Goal: Task Accomplishment & Management: Use online tool/utility

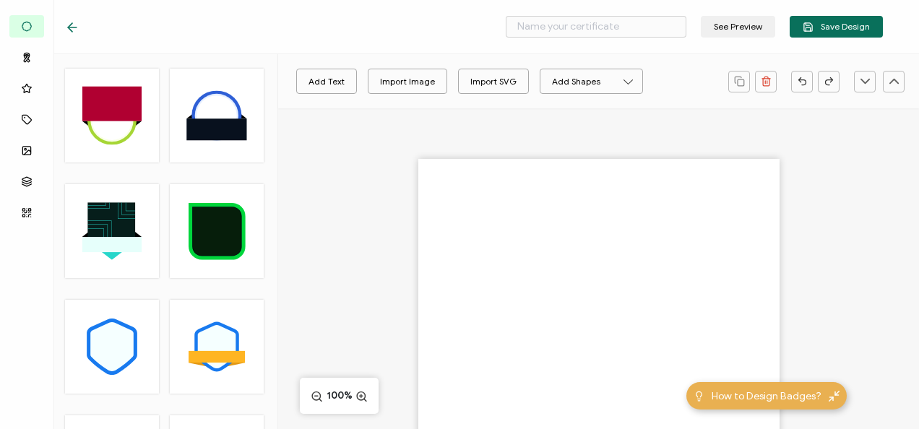
click at [399, 96] on div "Add Text Import Image Import SVG Add Shapes Rectangle Ellipse" at bounding box center [503, 82] width 436 height 36
click at [399, 84] on div "Import Image" at bounding box center [407, 81] width 55 height 25
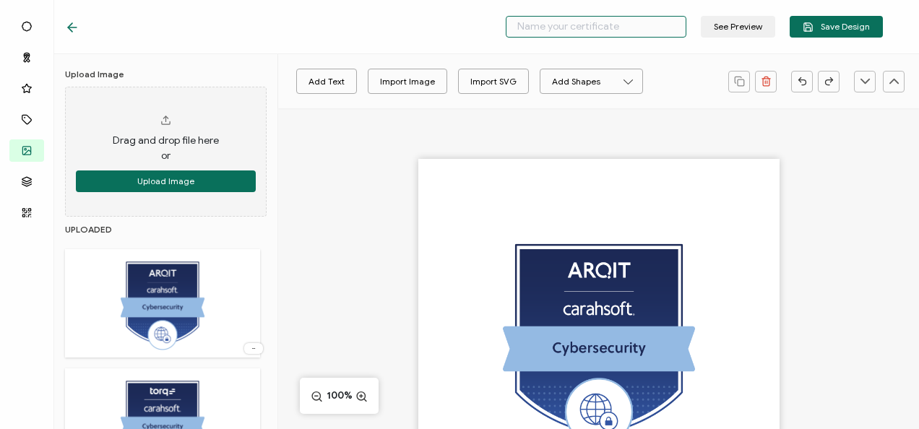
click at [545, 26] on input "text" at bounding box center [596, 27] width 181 height 22
type input "Arqit - Cybersecurity"
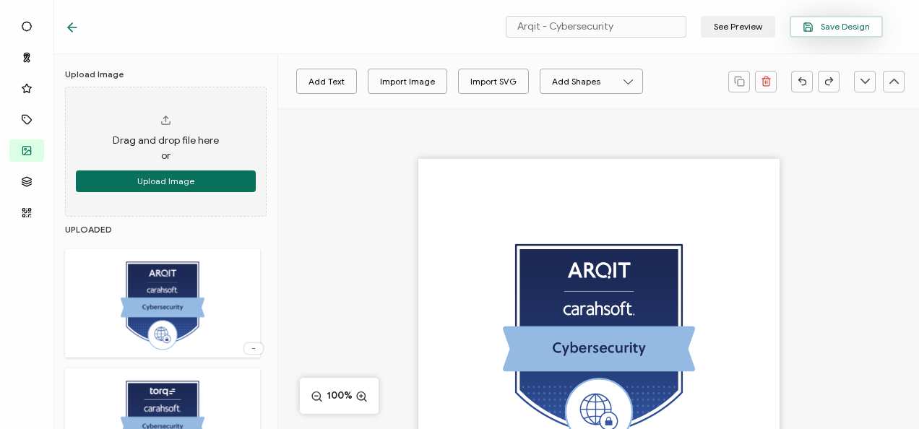
click at [810, 27] on icon "button" at bounding box center [807, 29] width 4 height 4
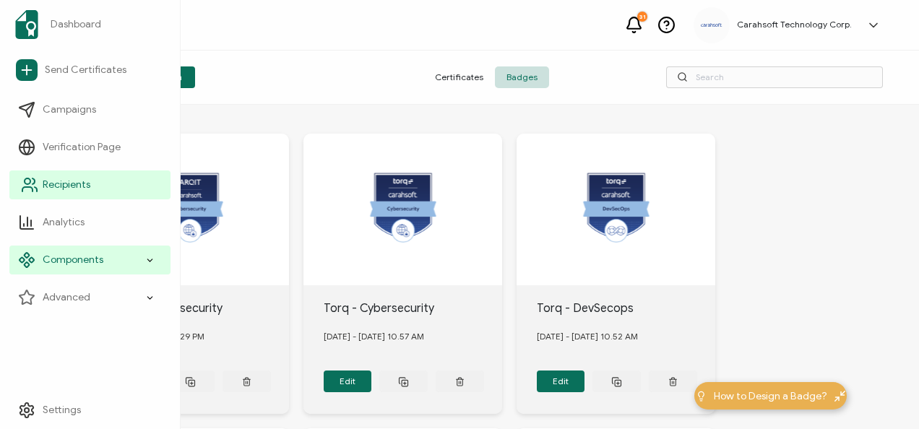
click at [43, 192] on link "Recipients" at bounding box center [89, 184] width 161 height 29
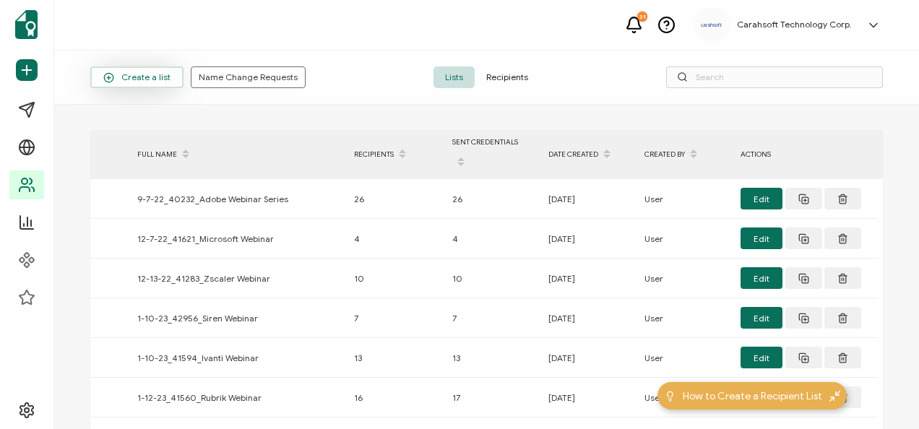
click at [155, 73] on span "Create a list" at bounding box center [136, 77] width 67 height 11
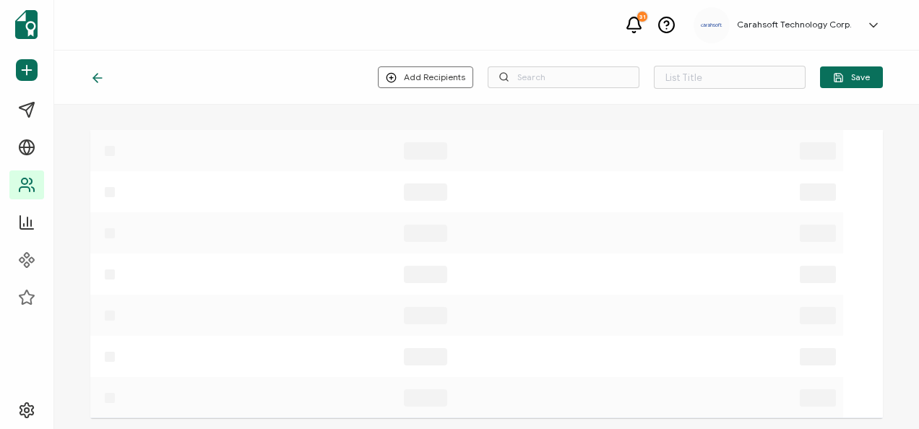
type input "List 1577"
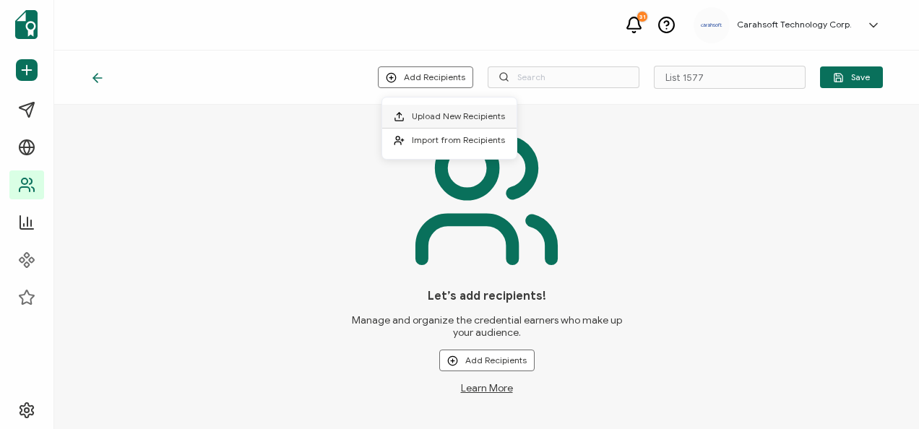
click at [456, 120] on span "Upload New Recipients" at bounding box center [458, 116] width 93 height 11
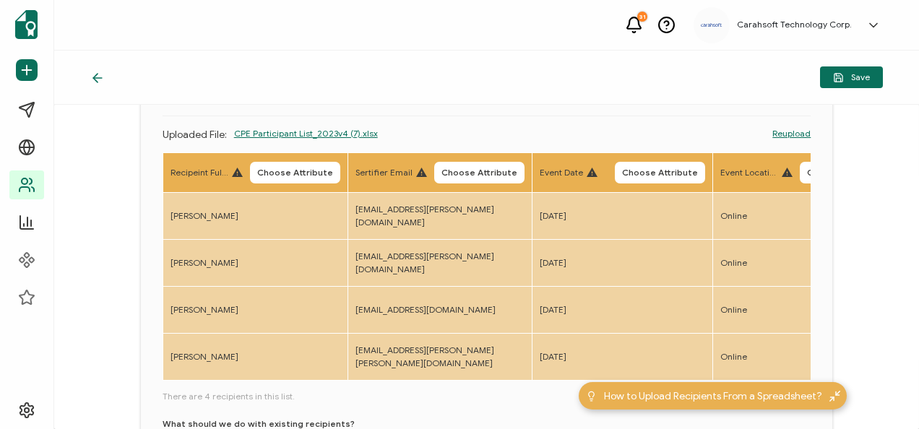
scroll to position [144, 0]
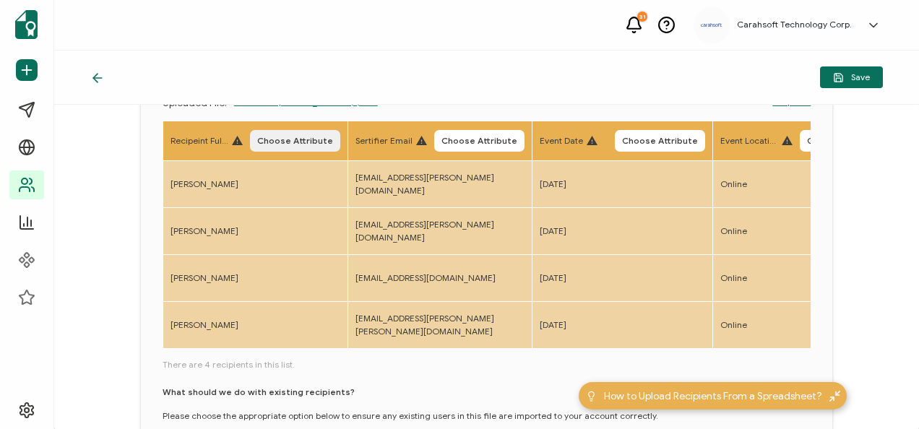
click at [322, 139] on span "Choose Attribute" at bounding box center [295, 141] width 76 height 9
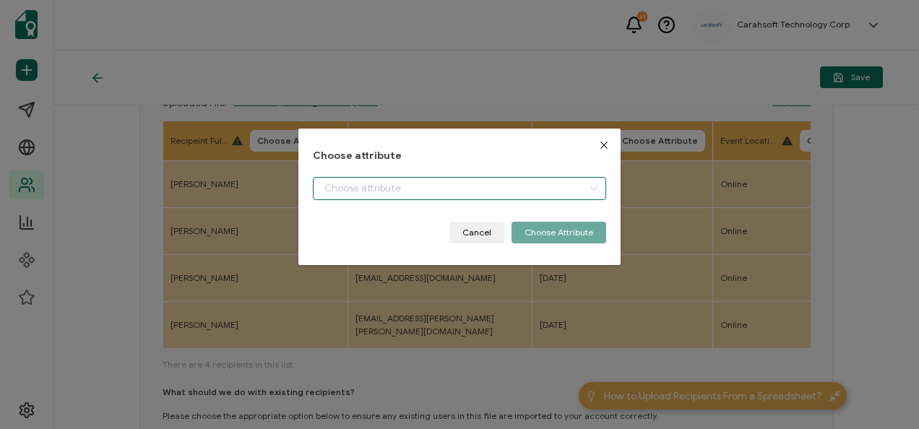
click at [344, 182] on input "dialog" at bounding box center [459, 188] width 293 height 23
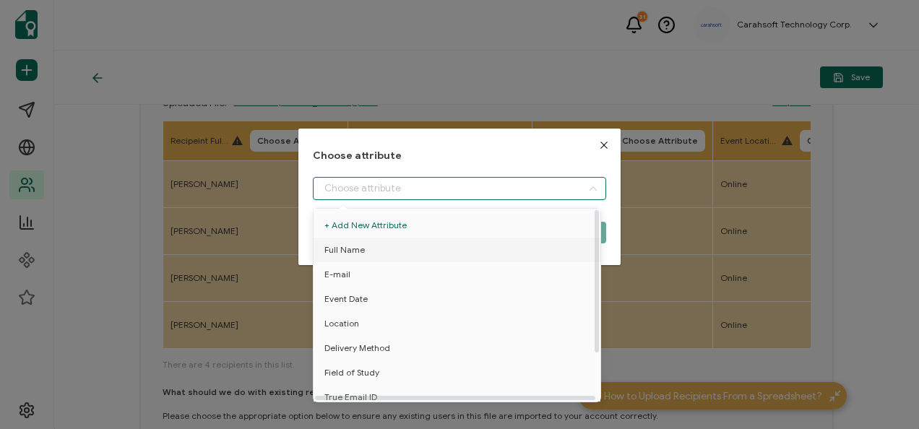
click at [336, 246] on span "Full Name" at bounding box center [344, 250] width 40 height 25
type input "Full Name"
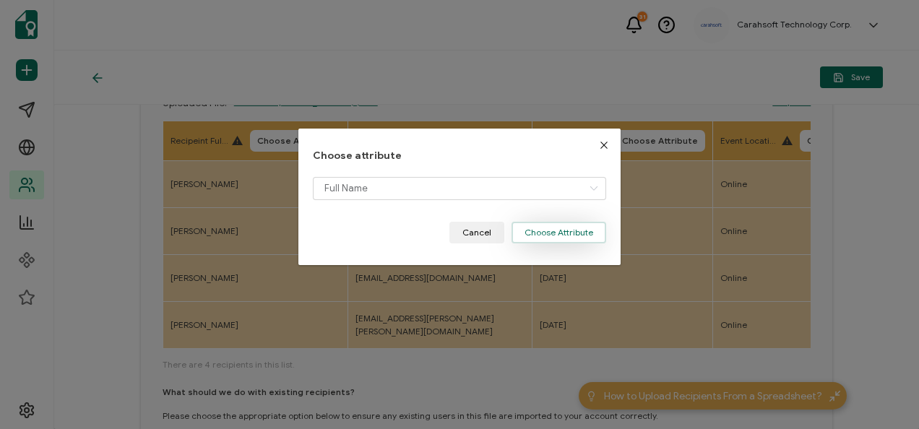
click at [542, 229] on button "Choose Attribute" at bounding box center [558, 233] width 95 height 22
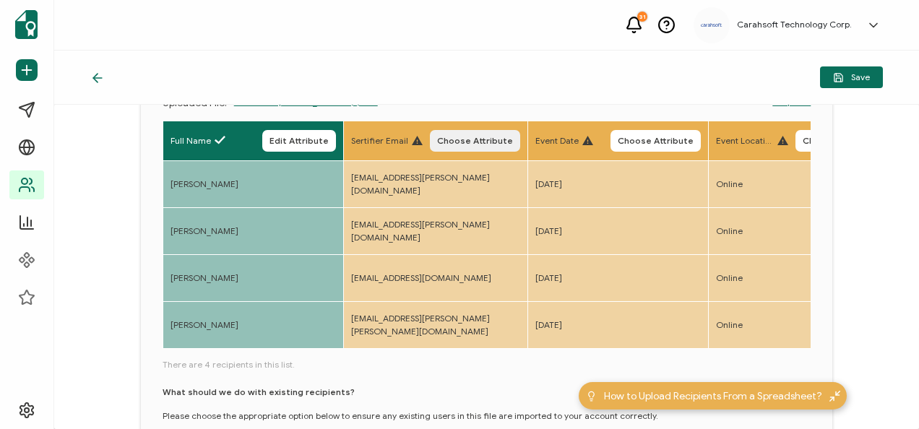
click at [484, 137] on span "Choose Attribute" at bounding box center [475, 141] width 76 height 9
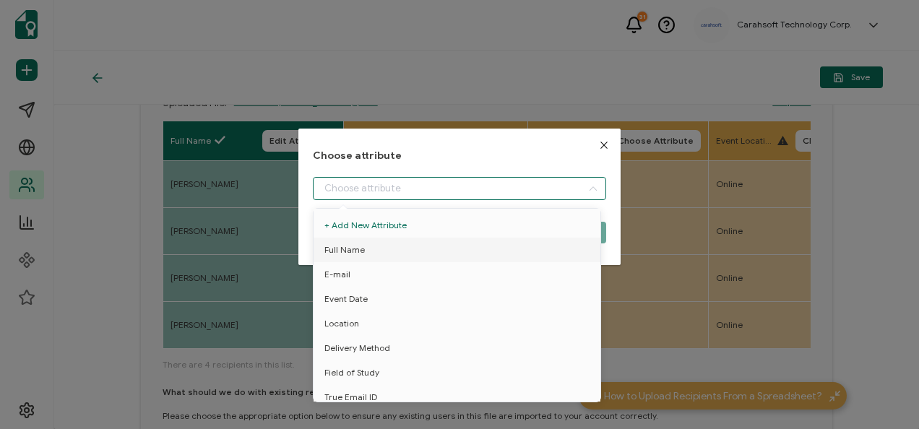
click at [396, 195] on input "dialog" at bounding box center [459, 188] width 293 height 23
click at [368, 273] on li "E-mail" at bounding box center [459, 274] width 299 height 25
type input "E-mail"
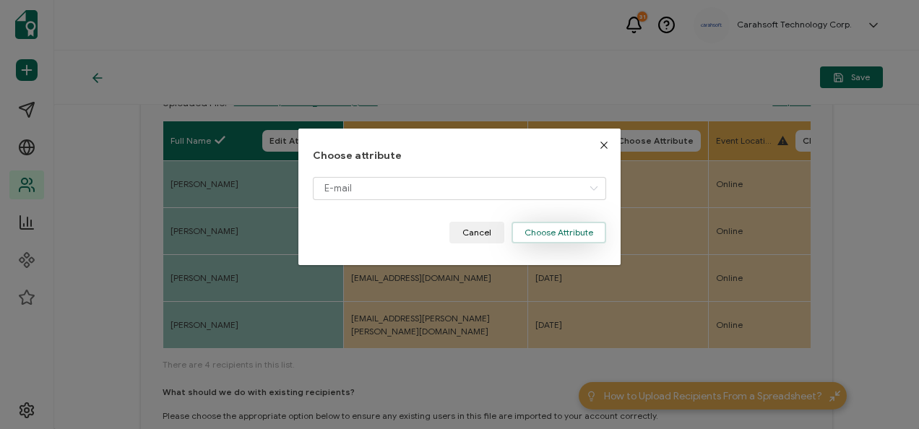
click at [519, 225] on button "Choose Attribute" at bounding box center [558, 233] width 95 height 22
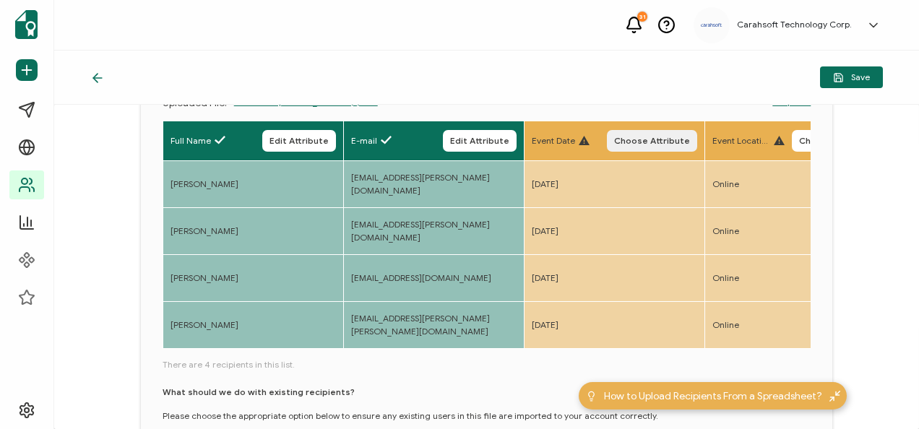
click at [654, 133] on button "Choose Attribute" at bounding box center [652, 141] width 90 height 22
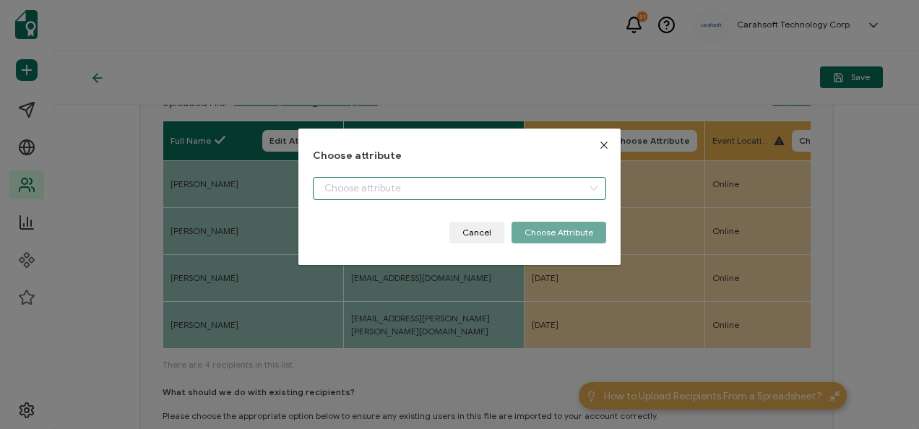
click at [407, 183] on input "dialog" at bounding box center [459, 188] width 293 height 23
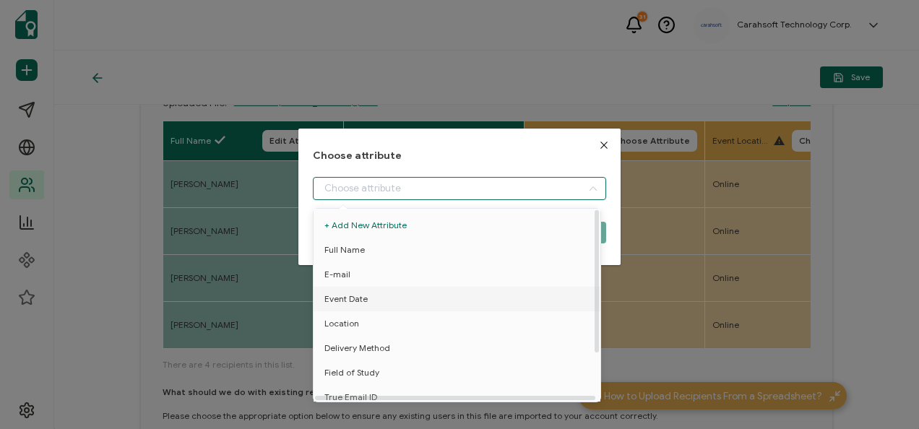
click at [358, 287] on span "Event Date" at bounding box center [345, 299] width 43 height 25
type input "Event Date"
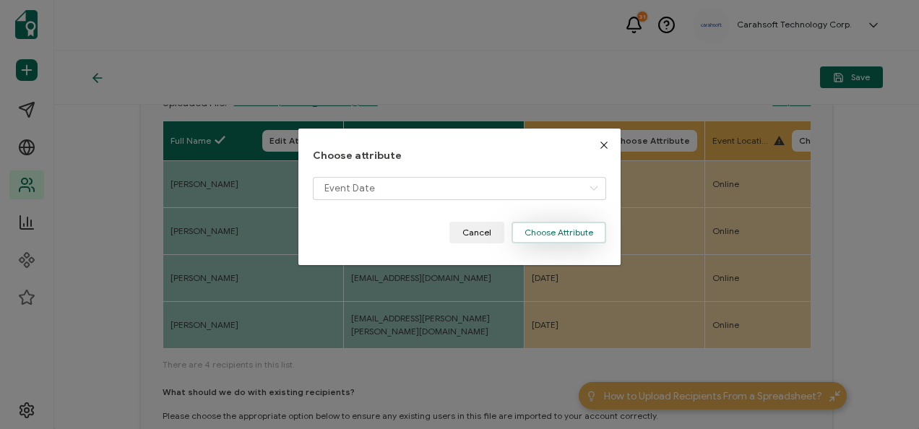
click at [545, 224] on button "Choose Attribute" at bounding box center [558, 233] width 95 height 22
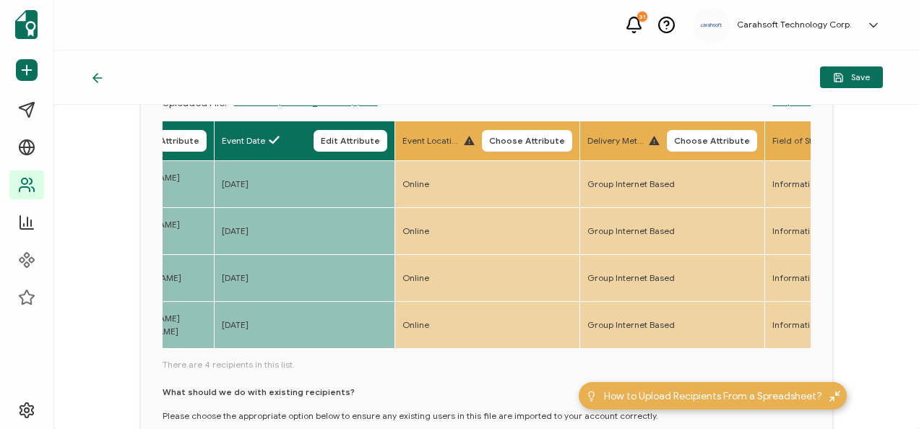
scroll to position [0, 336]
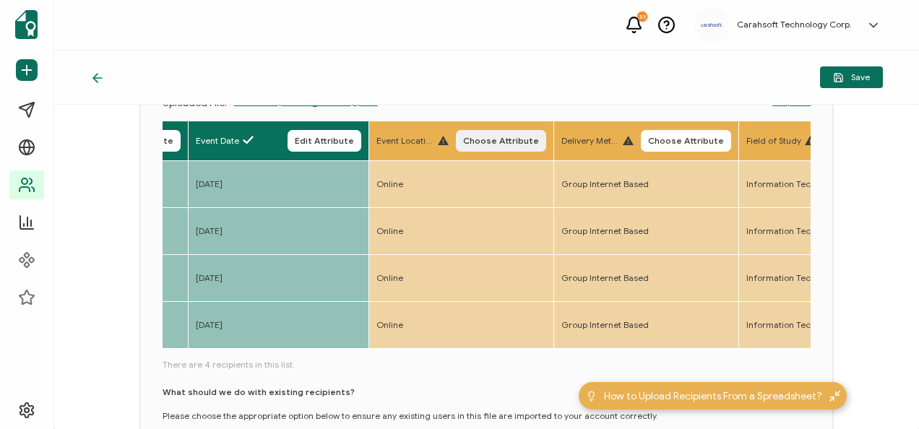
click at [465, 137] on span "Choose Attribute" at bounding box center [501, 141] width 76 height 9
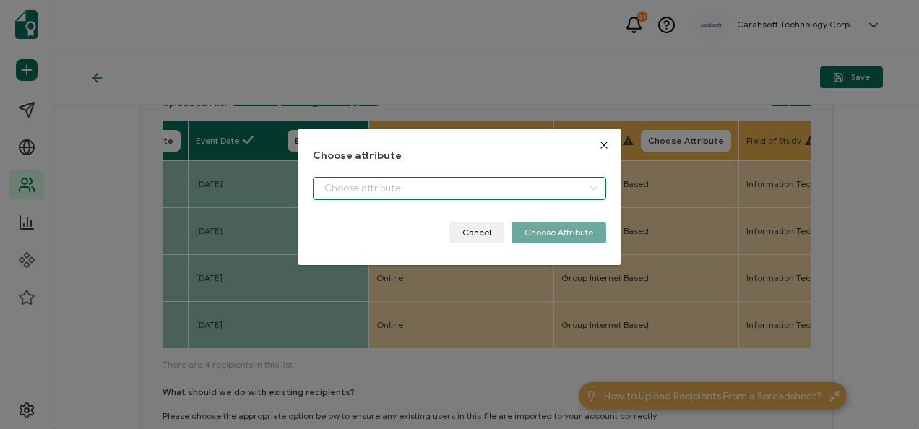
click at [394, 182] on input "dialog" at bounding box center [459, 188] width 293 height 23
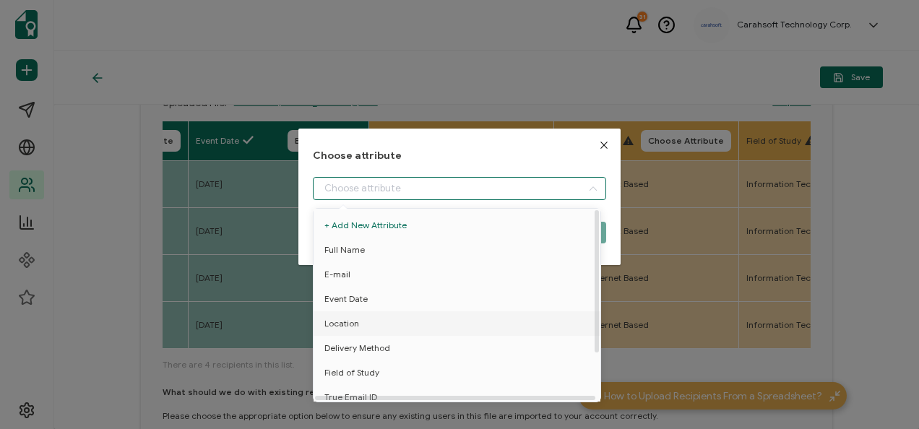
click at [345, 319] on span "Location" at bounding box center [341, 323] width 35 height 25
type input "Location"
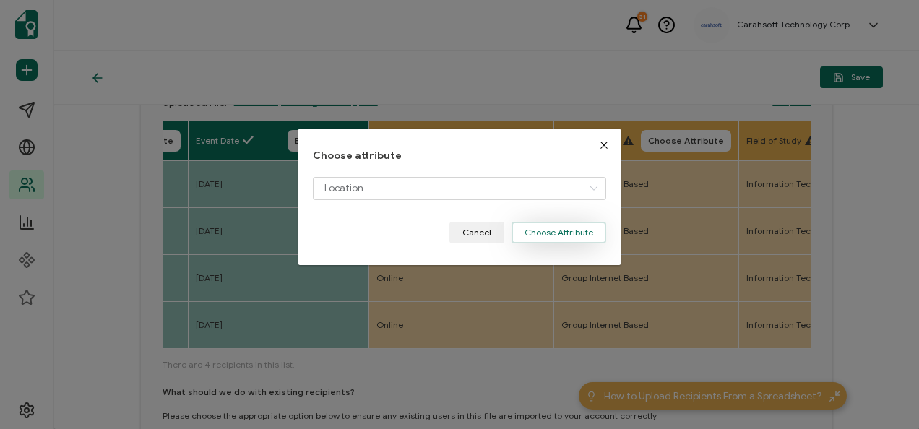
click at [528, 235] on button "Choose Attribute" at bounding box center [558, 233] width 95 height 22
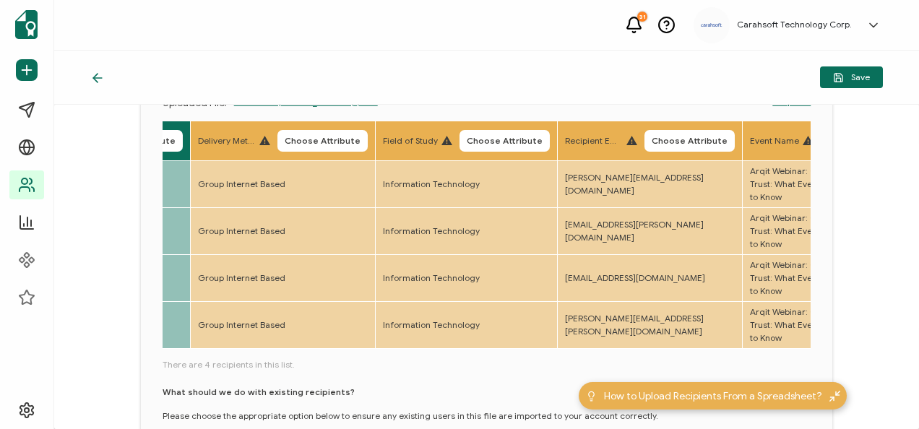
scroll to position [0, 627]
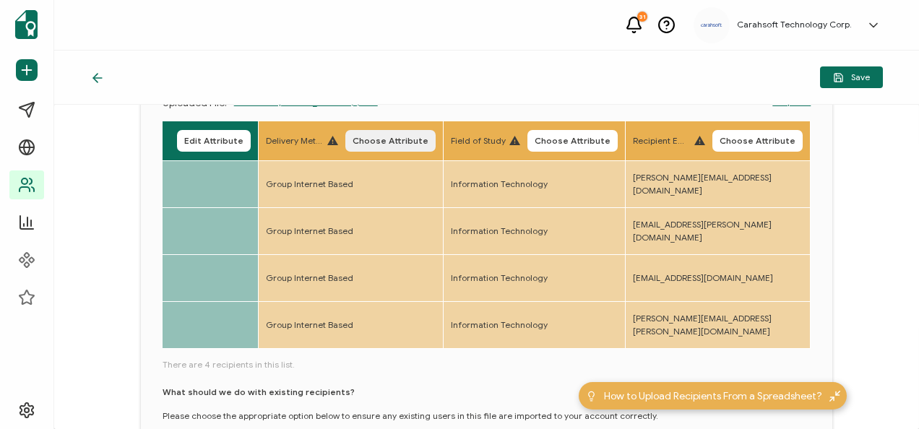
click at [390, 144] on span "Choose Attribute" at bounding box center [390, 141] width 76 height 9
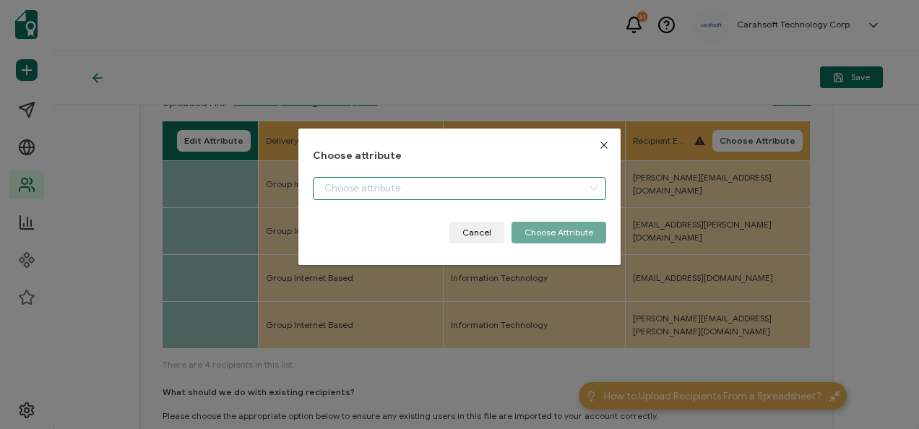
click at [371, 191] on input "dialog" at bounding box center [459, 188] width 293 height 23
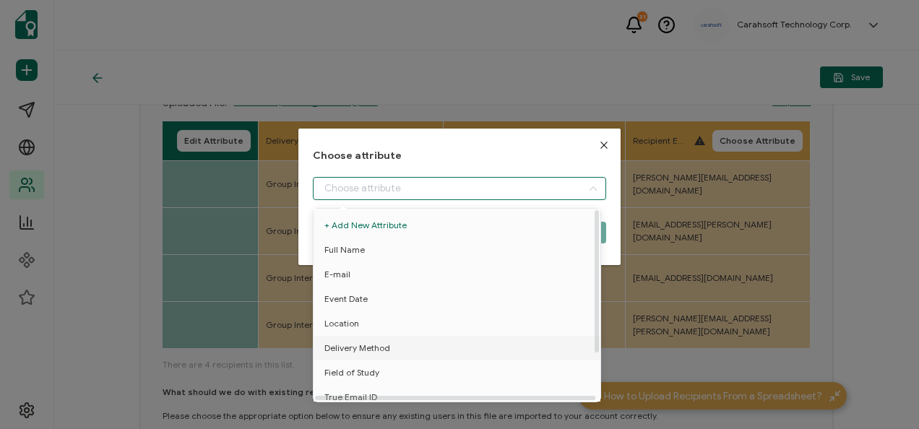
click at [362, 347] on span "Delivery Method" at bounding box center [357, 348] width 66 height 25
type input "Delivery Method"
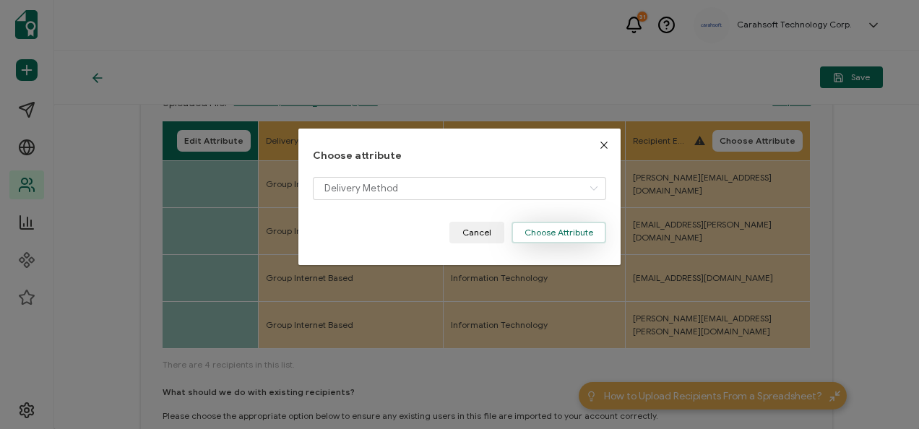
click at [571, 233] on button "Choose Attribute" at bounding box center [558, 233] width 95 height 22
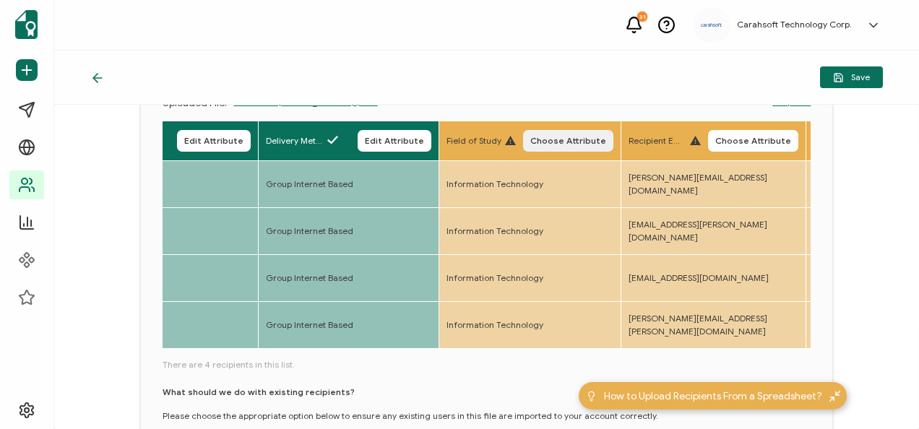
click at [561, 144] on span "Choose Attribute" at bounding box center [568, 141] width 76 height 9
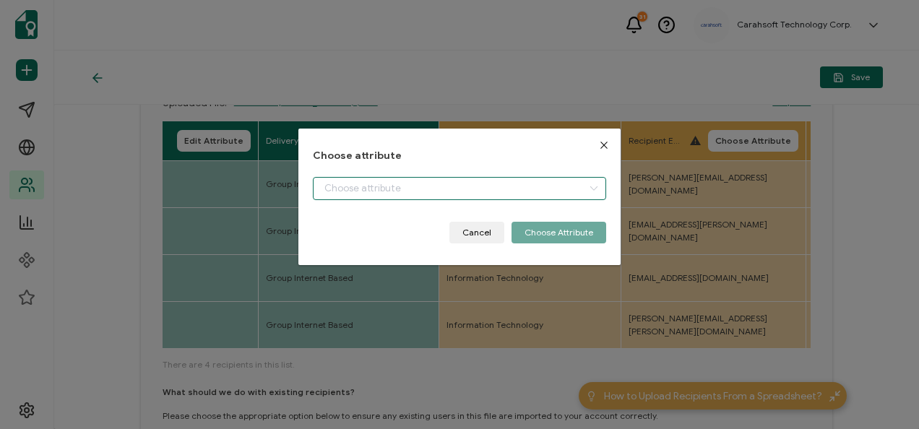
click at [377, 185] on input "dialog" at bounding box center [459, 188] width 293 height 23
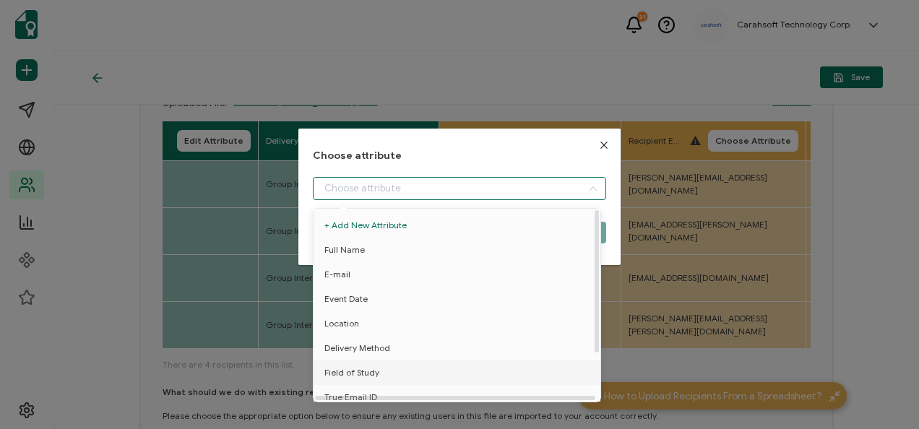
click at [350, 372] on span "Field of Study" at bounding box center [351, 372] width 55 height 25
type input "Field of Study"
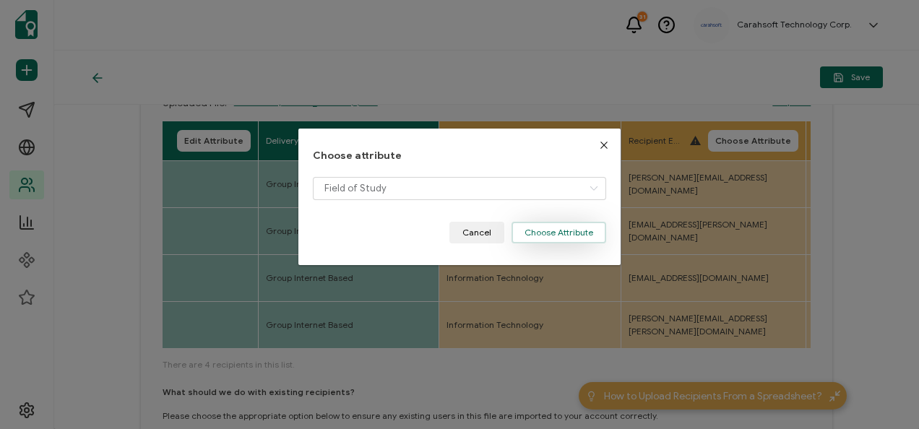
click at [553, 233] on button "Choose Attribute" at bounding box center [558, 233] width 95 height 22
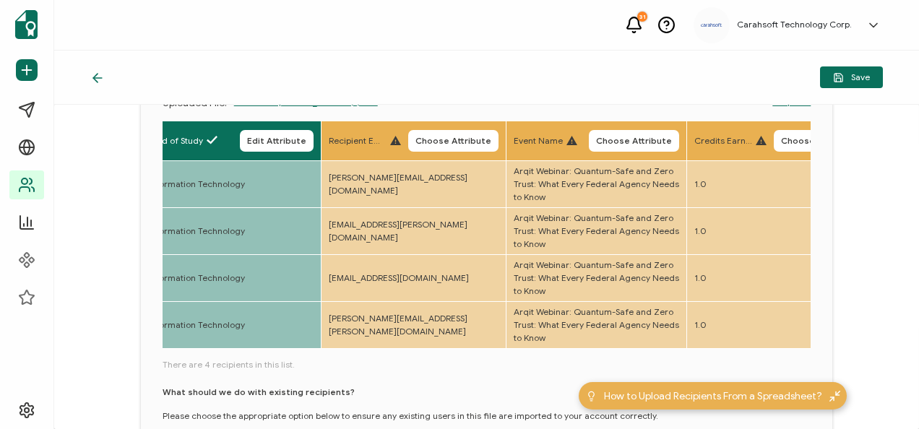
scroll to position [0, 956]
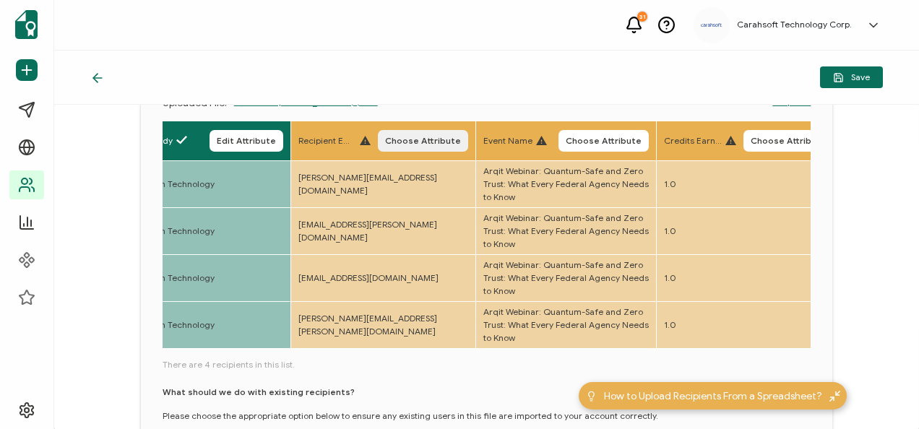
click at [420, 148] on button "Choose Attribute" at bounding box center [423, 141] width 90 height 22
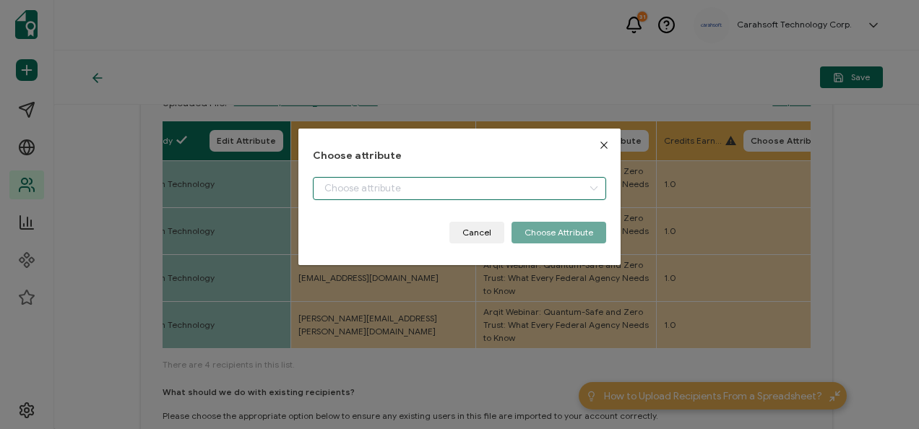
click at [420, 178] on input "dialog" at bounding box center [459, 188] width 293 height 23
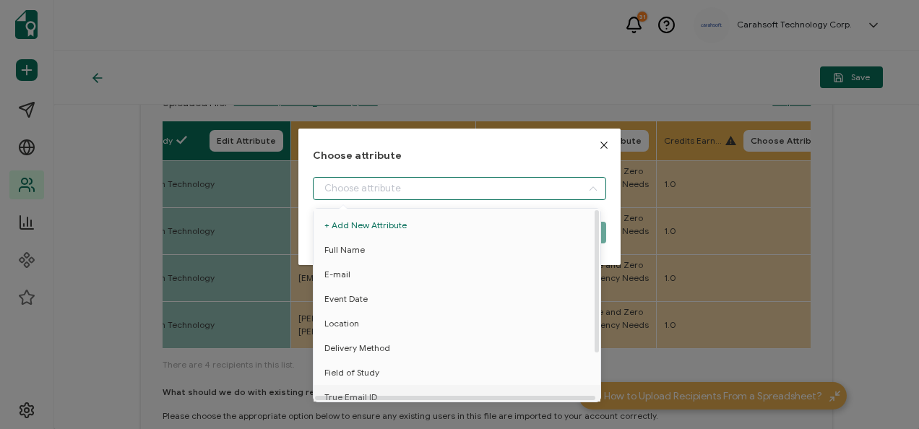
click at [360, 394] on span "True Email ID" at bounding box center [350, 397] width 53 height 25
type input "True Email ID"
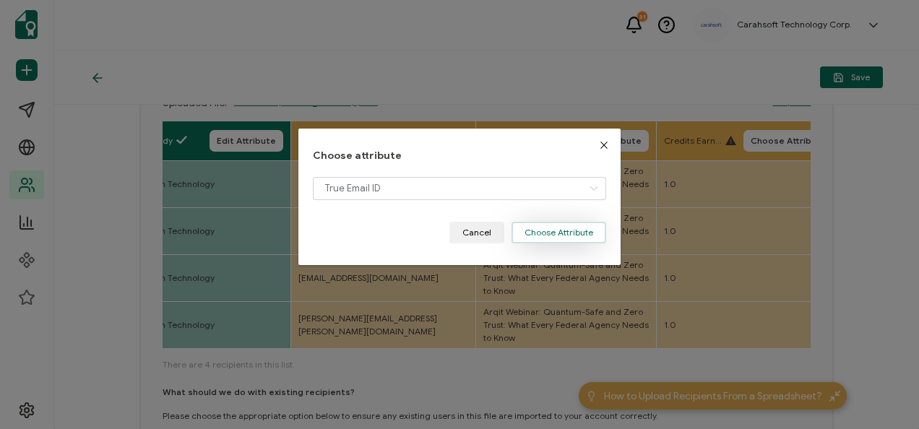
click at [531, 228] on button "Choose Attribute" at bounding box center [558, 233] width 95 height 22
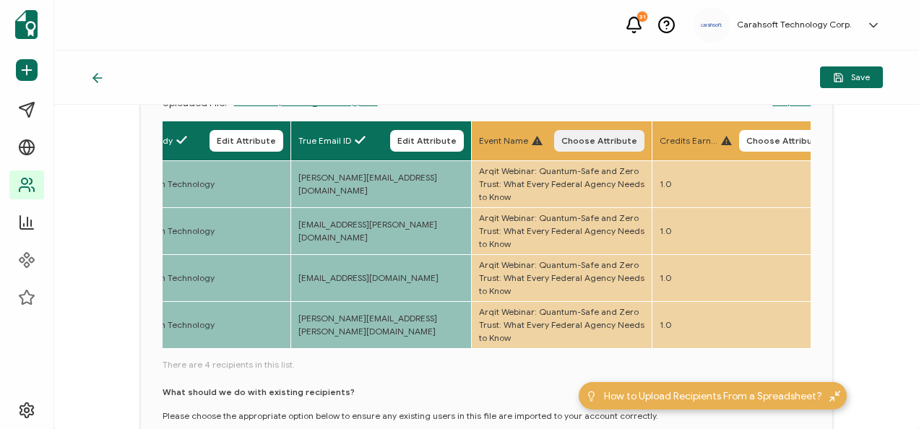
click at [608, 142] on span "Choose Attribute" at bounding box center [599, 141] width 76 height 9
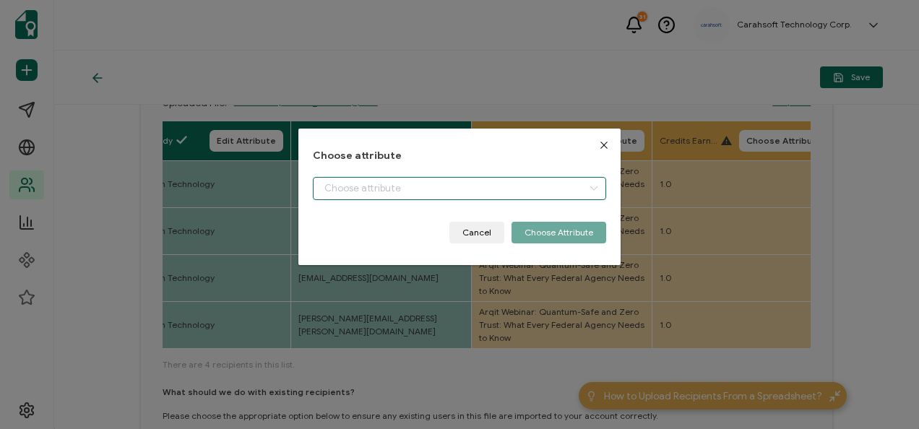
click at [435, 184] on input "dialog" at bounding box center [459, 188] width 293 height 23
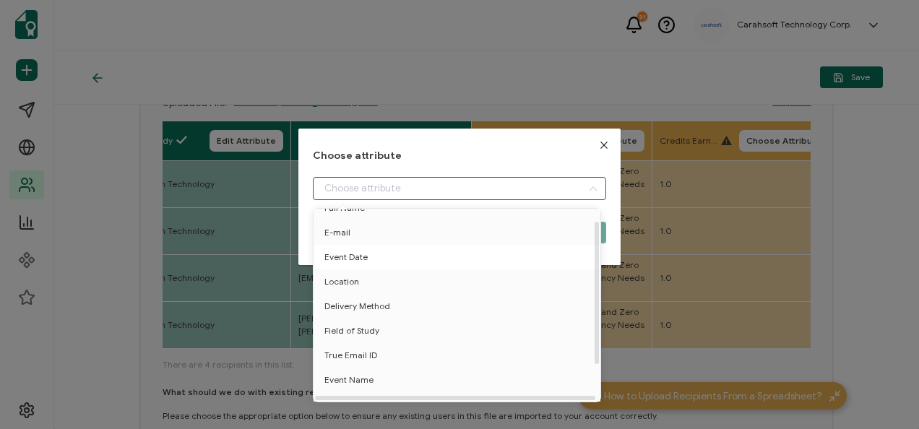
scroll to position [64, 0]
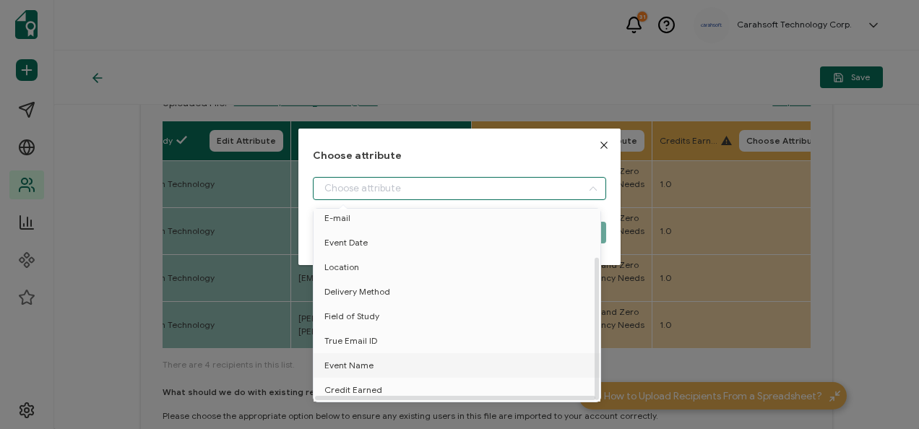
click at [384, 354] on li "Event Name" at bounding box center [459, 365] width 299 height 25
type input "Event Name"
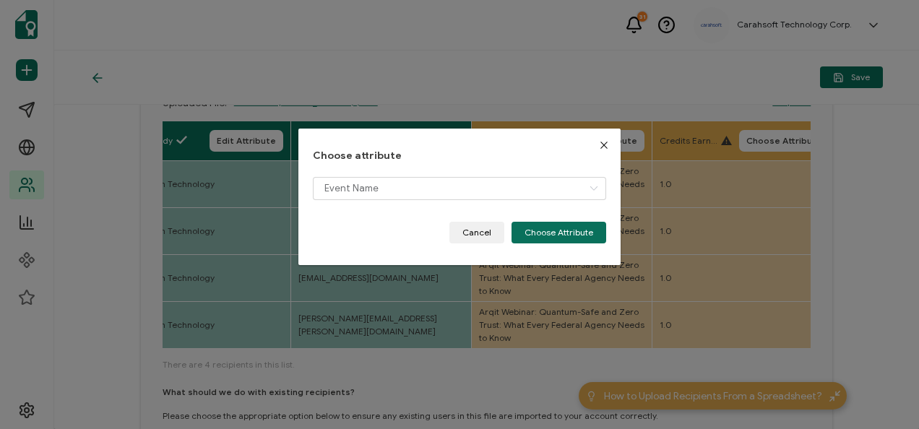
click at [558, 243] on div "Choose attribute Event Name Cancel Choose Attribute" at bounding box center [458, 197] width 321 height 137
click at [525, 240] on button "Choose Attribute" at bounding box center [558, 233] width 95 height 22
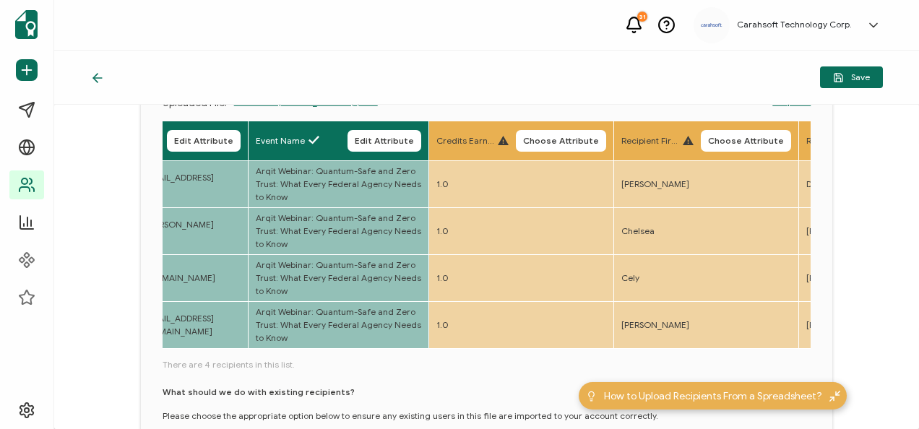
scroll to position [0, 1212]
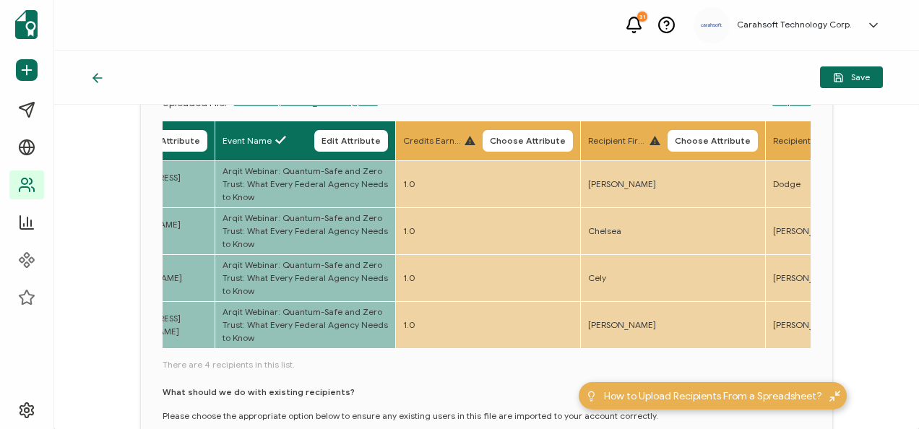
click at [540, 126] on th "Credits Earned Choose Attribute" at bounding box center [487, 141] width 185 height 40
click at [523, 141] on span "Choose Attribute" at bounding box center [528, 141] width 76 height 9
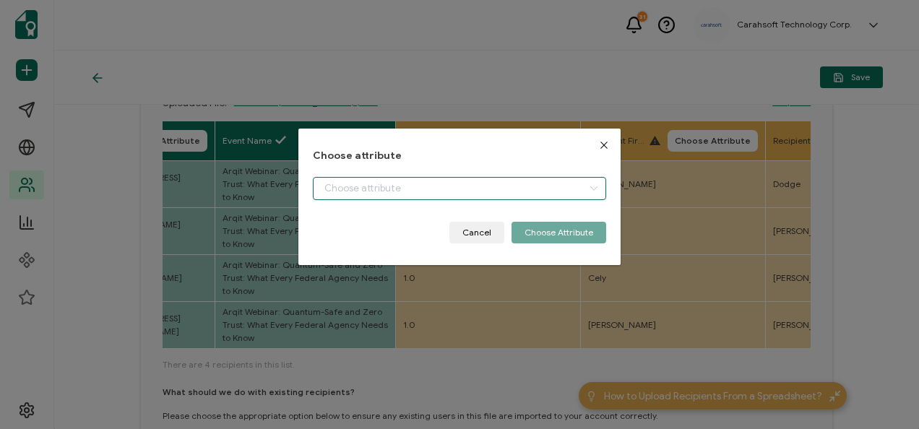
click at [471, 189] on input "dialog" at bounding box center [459, 188] width 293 height 23
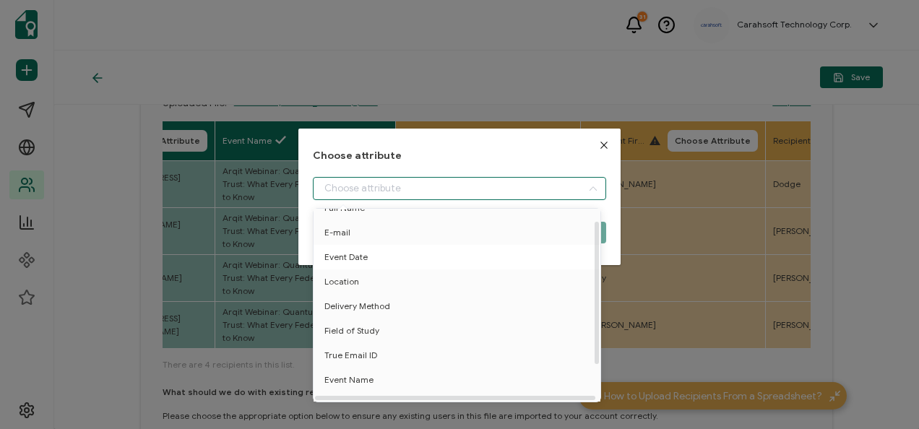
scroll to position [64, 0]
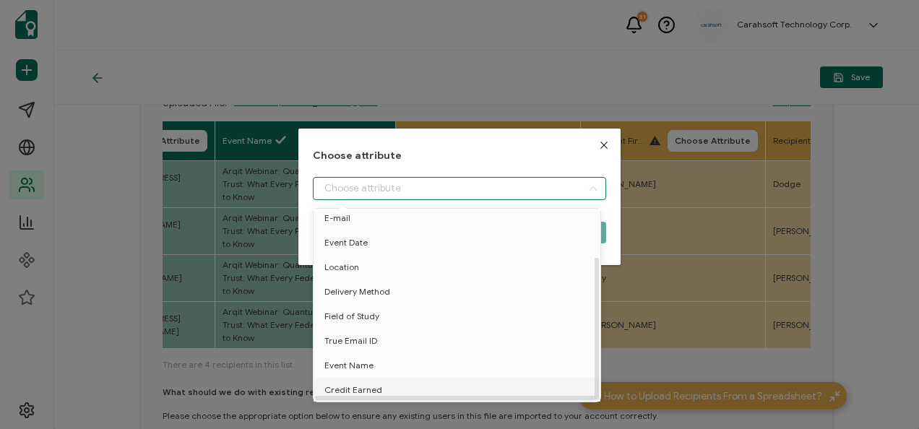
click at [388, 382] on li "Credit Earned" at bounding box center [459, 390] width 299 height 25
type input "Credit Earned"
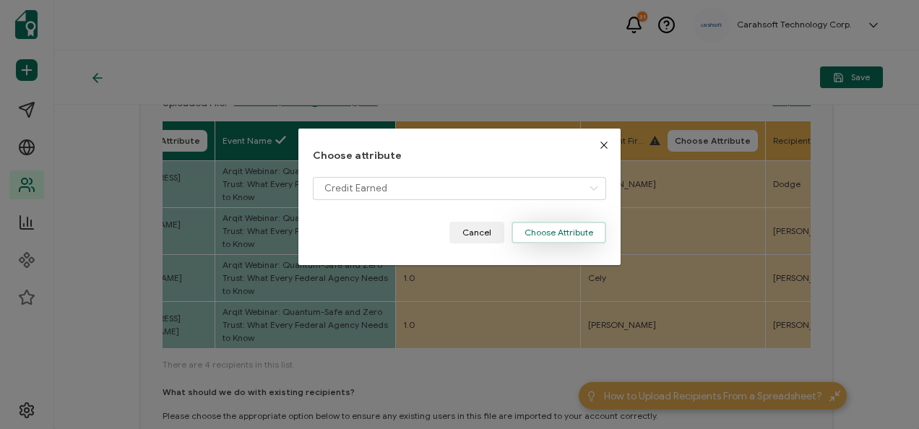
click at [563, 233] on button "Choose Attribute" at bounding box center [558, 233] width 95 height 22
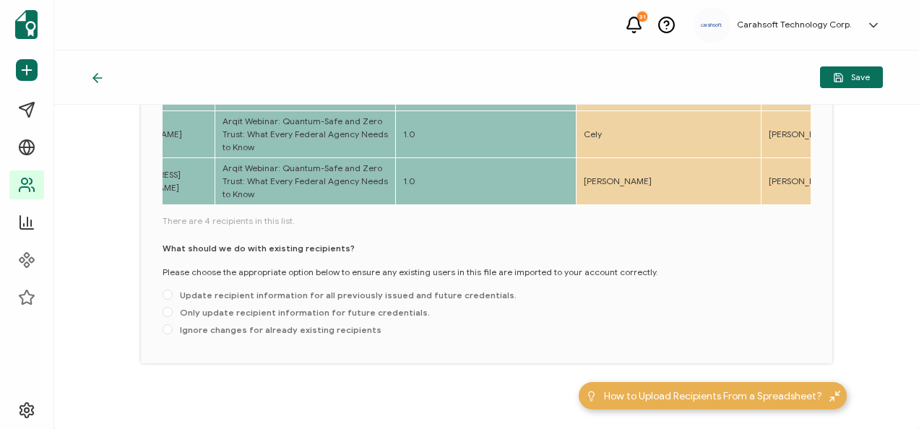
scroll to position [296, 0]
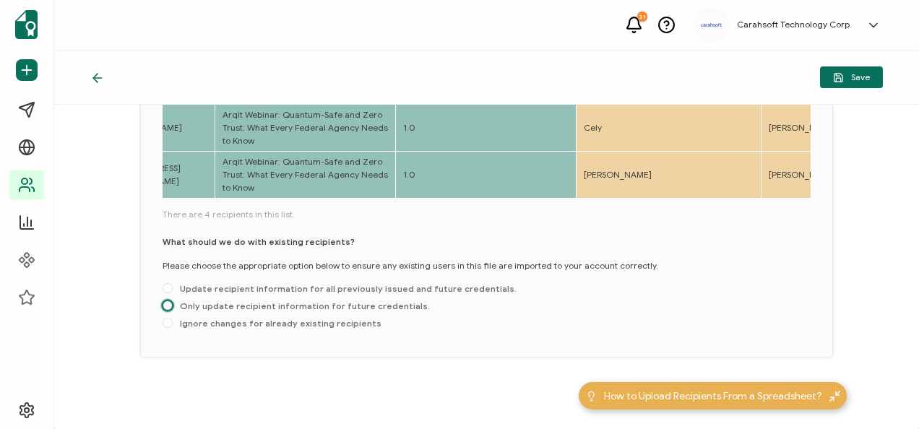
click at [168, 307] on span at bounding box center [168, 305] width 10 height 10
click at [168, 307] on input "Only update recipient information for future credentials." at bounding box center [168, 306] width 10 height 12
radio input "true"
click at [844, 79] on span "Save" at bounding box center [851, 77] width 37 height 11
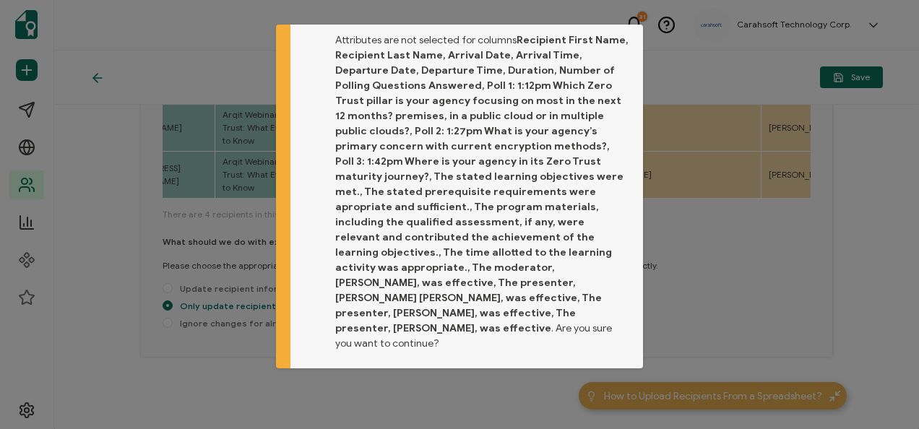
scroll to position [49, 0]
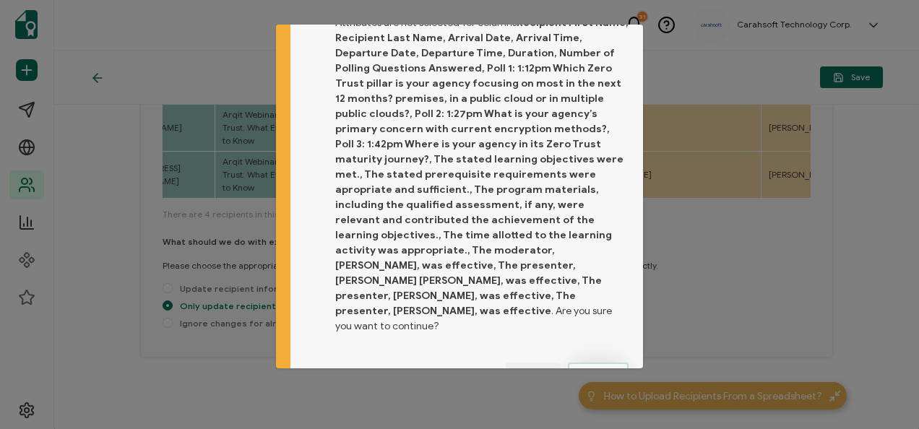
click at [599, 363] on button "Proceed" at bounding box center [598, 374] width 61 height 22
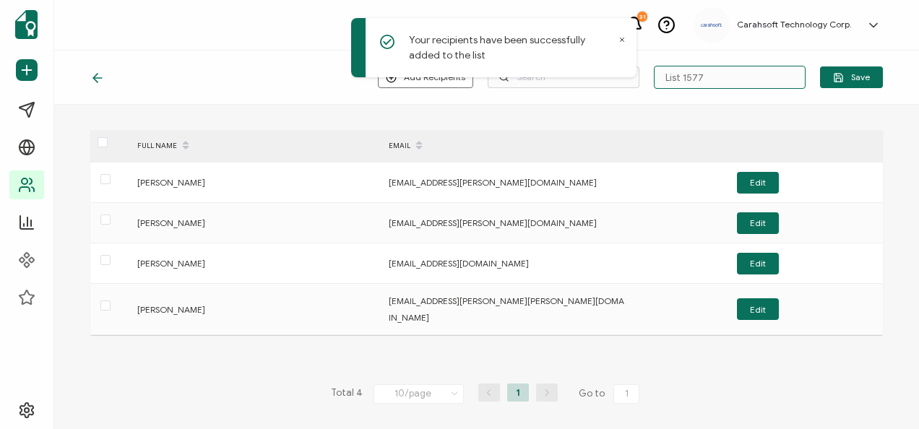
drag, startPoint x: 728, startPoint y: 77, endPoint x: 598, endPoint y: 97, distance: 131.6
click at [598, 97] on div "Add Recipients Upload New Recipients Import from Recipients List 1577 Save" at bounding box center [486, 78] width 865 height 54
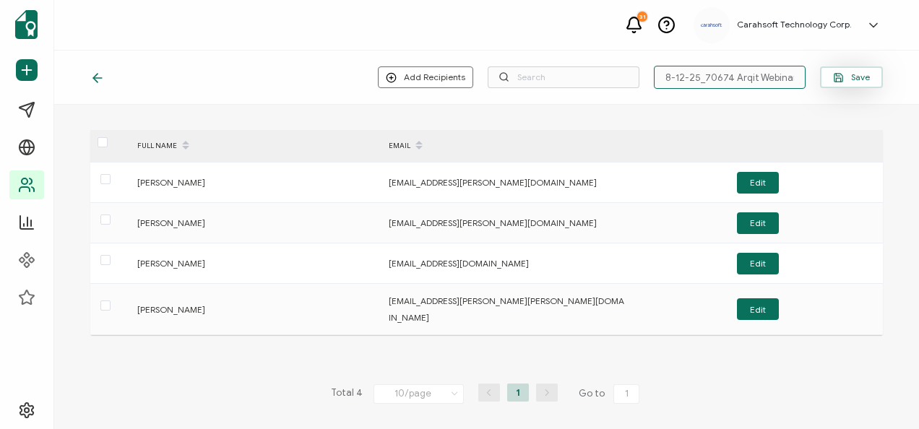
type input "8-12-25_70674 Arqit Webinar"
click at [871, 71] on button "Save" at bounding box center [851, 77] width 63 height 22
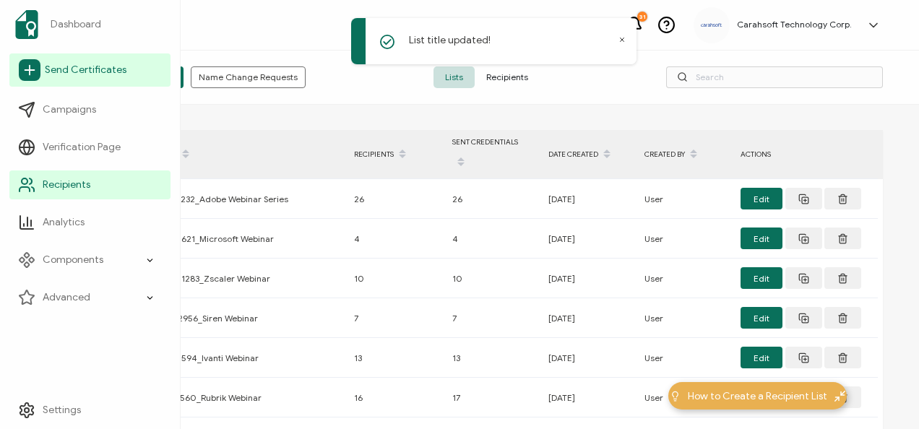
click at [78, 84] on link "Send Certificates" at bounding box center [89, 69] width 161 height 33
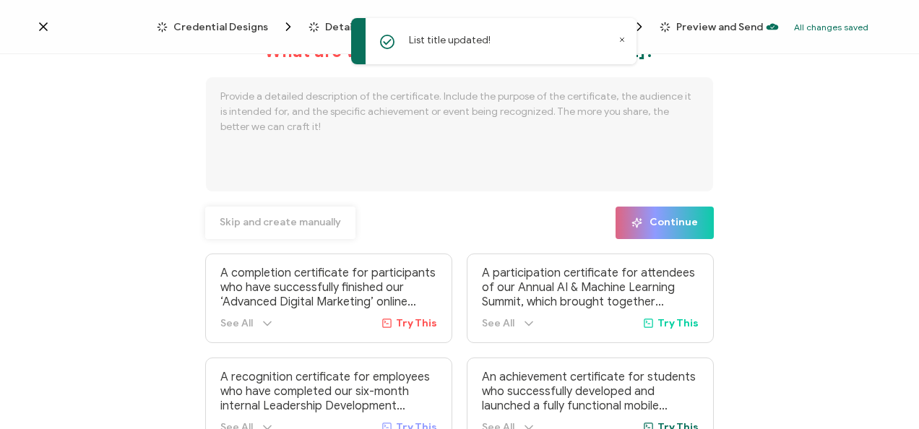
click at [257, 228] on span "Skip and create manually" at bounding box center [280, 222] width 121 height 10
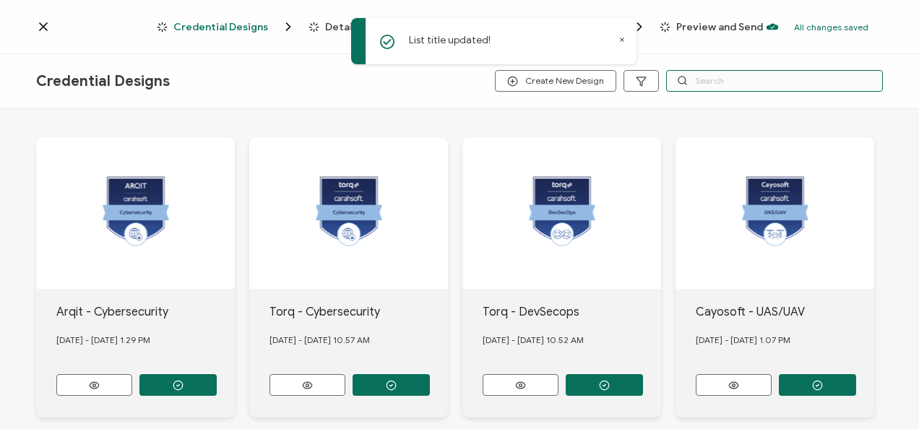
click at [748, 75] on input "text" at bounding box center [774, 81] width 217 height 22
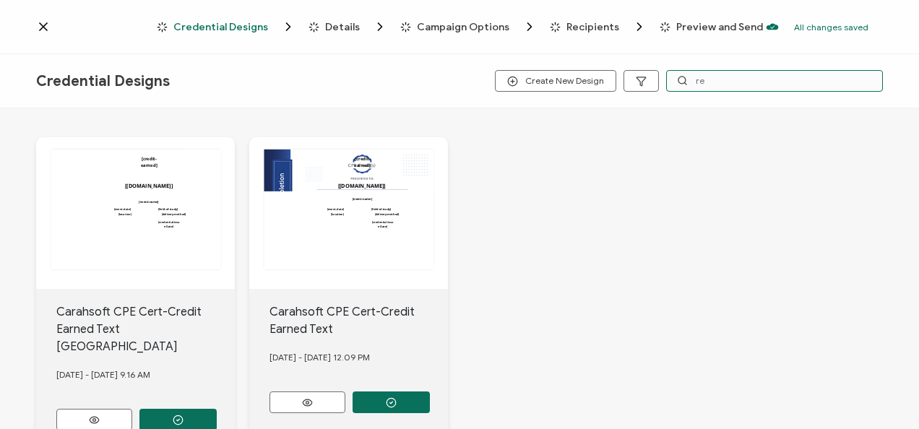
type input "r"
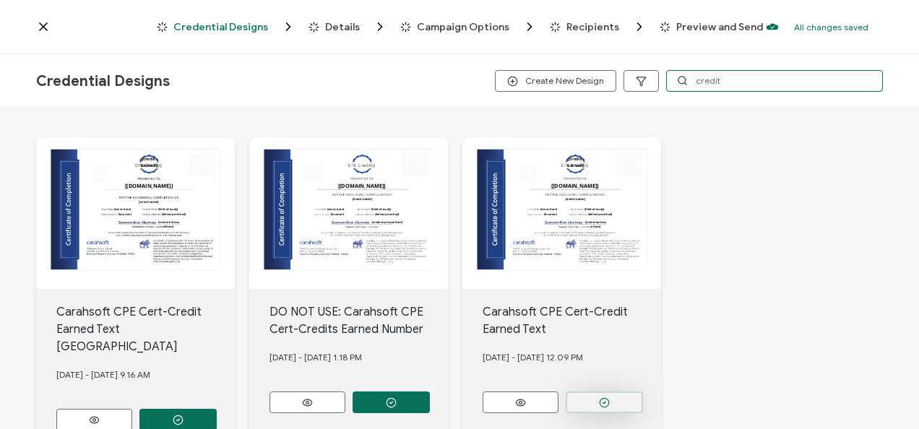
type input "credit"
click at [217, 409] on button "button" at bounding box center [177, 420] width 77 height 22
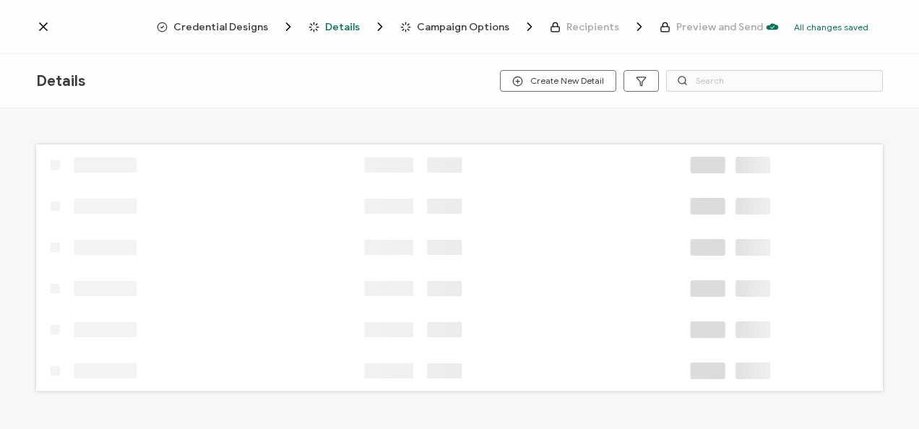
click at [345, 23] on span "Details" at bounding box center [342, 27] width 35 height 11
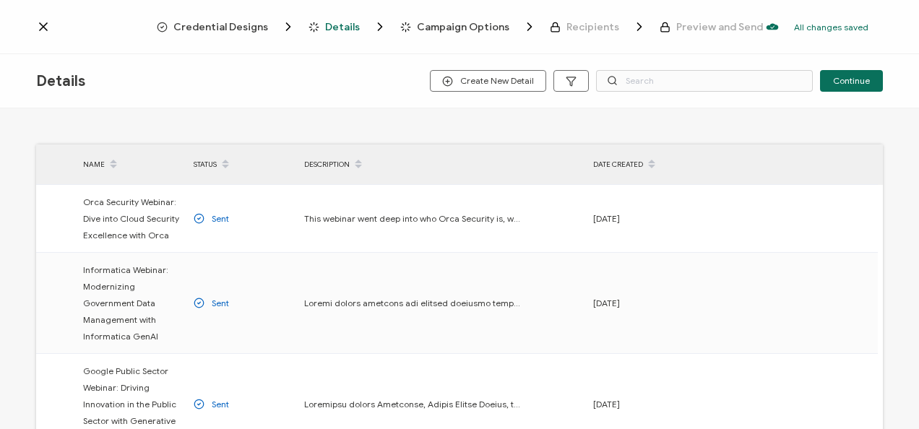
click at [256, 32] on span "Credential Designs" at bounding box center [220, 27] width 95 height 11
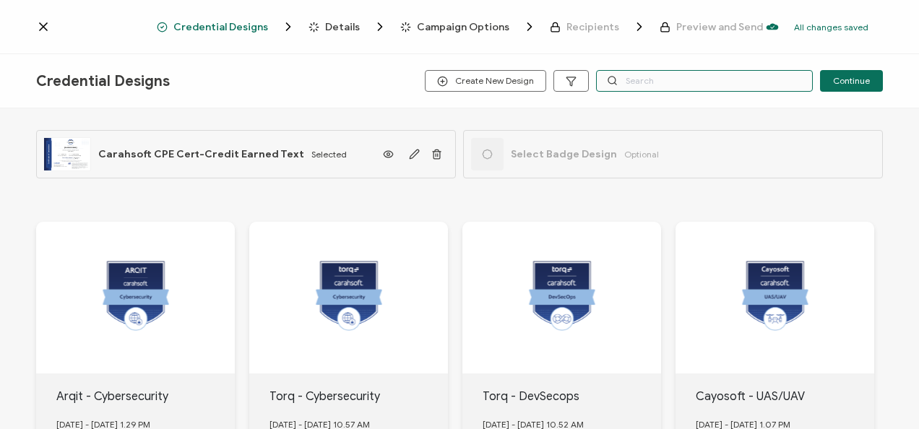
click at [660, 77] on input "text" at bounding box center [704, 81] width 217 height 22
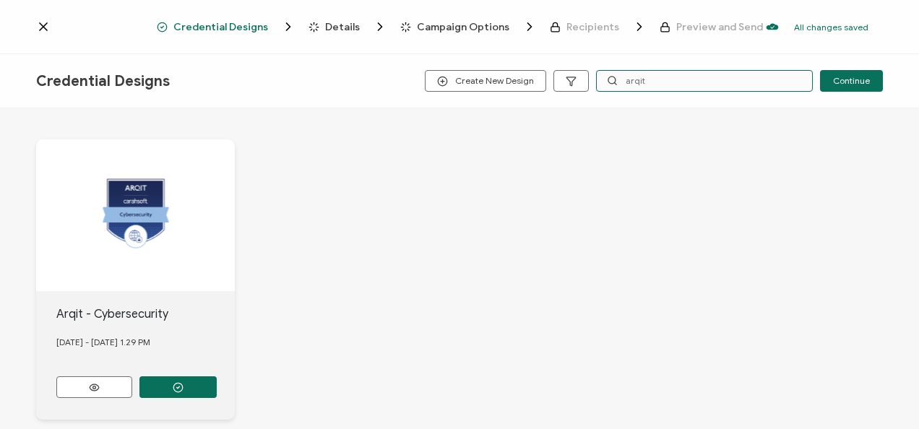
scroll to position [154, 0]
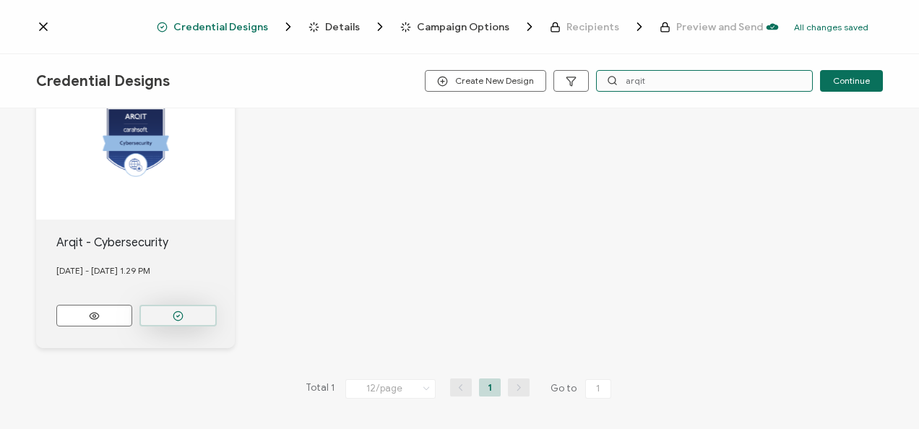
type input "arqit"
click at [163, 309] on button "button" at bounding box center [177, 316] width 77 height 22
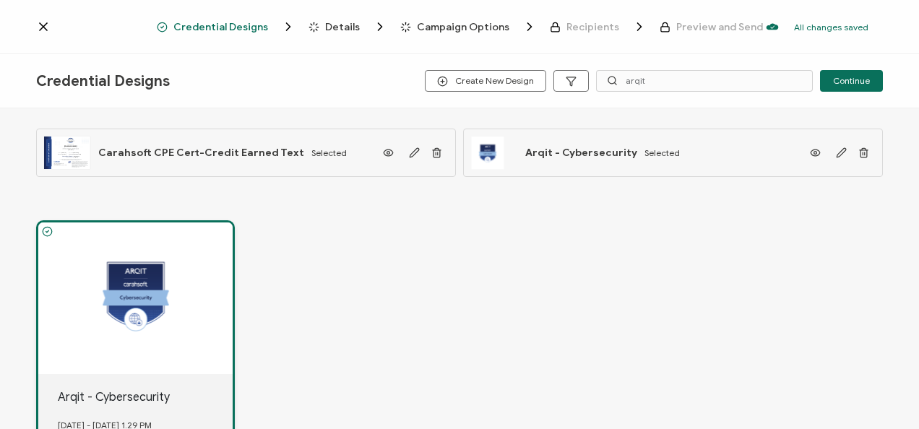
scroll to position [0, 0]
click at [324, 22] on div "Details" at bounding box center [331, 27] width 47 height 14
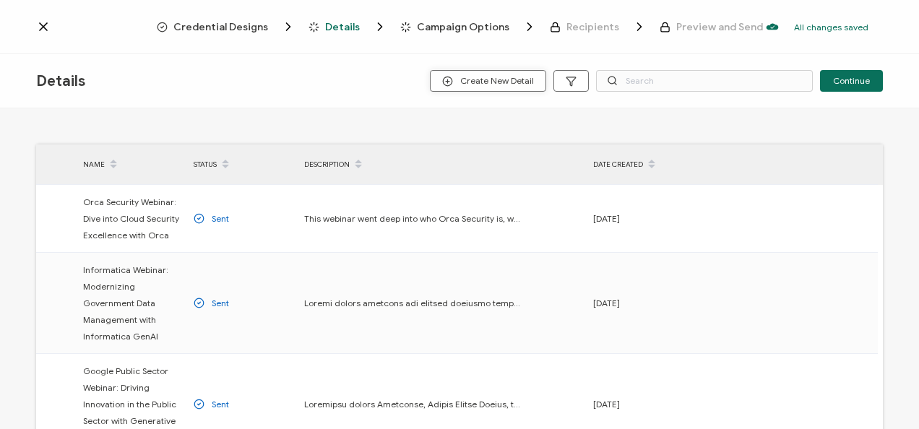
click at [511, 76] on span "Create New Detail" at bounding box center [488, 81] width 92 height 11
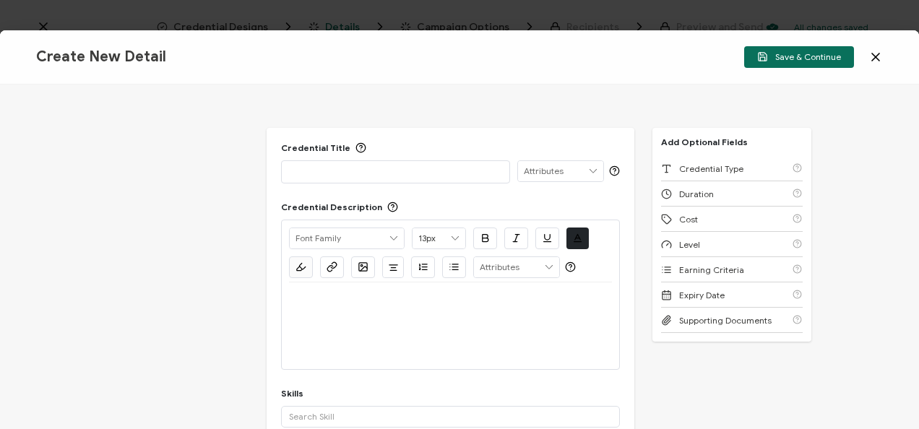
click at [440, 170] on p at bounding box center [395, 171] width 213 height 14
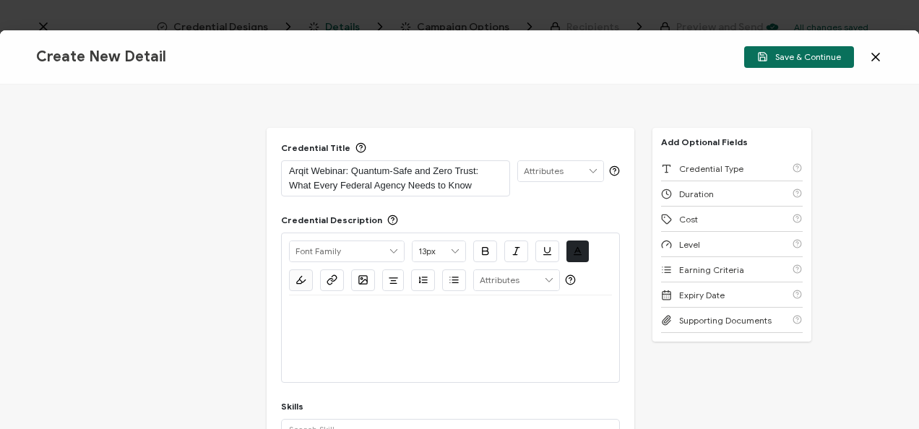
click at [446, 336] on div at bounding box center [450, 338] width 323 height 87
click at [342, 319] on div at bounding box center [450, 312] width 323 height 35
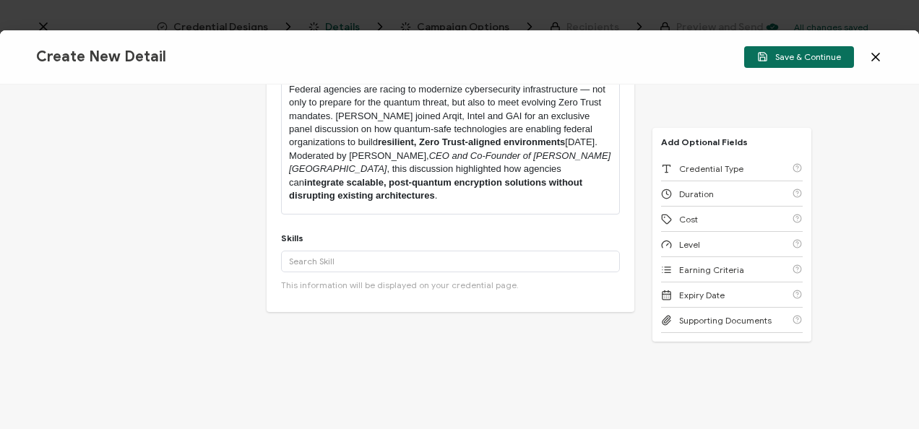
scroll to position [192, 0]
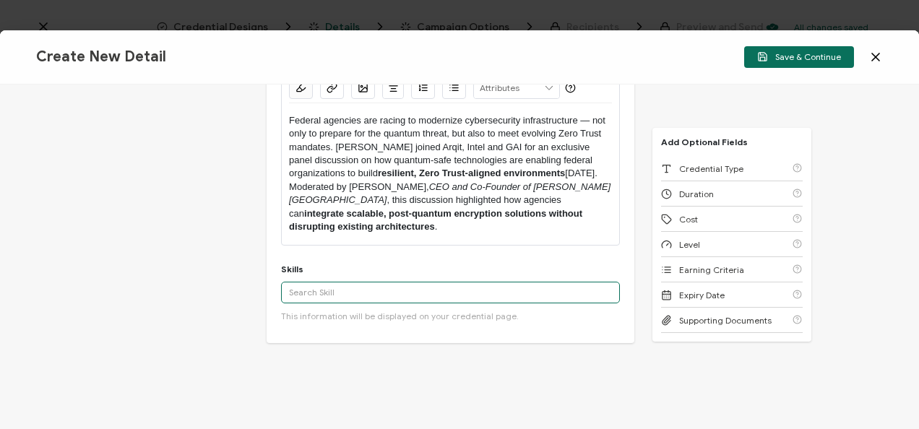
click at [400, 282] on input "text" at bounding box center [450, 293] width 339 height 22
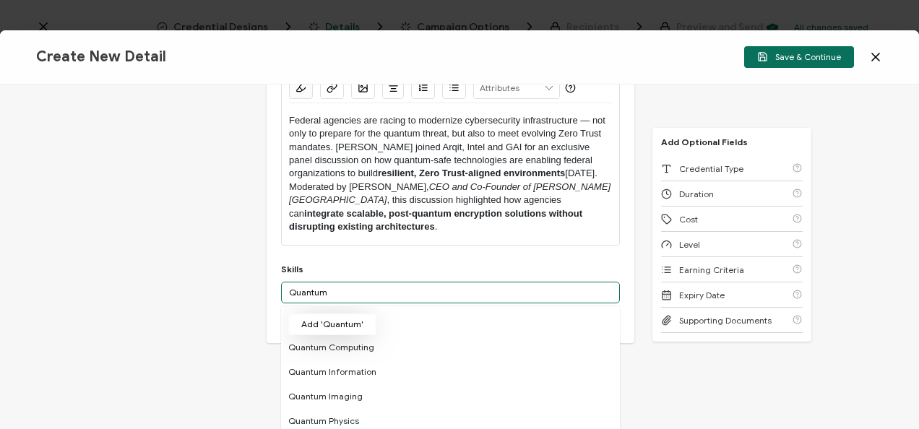
type input "Quantum"
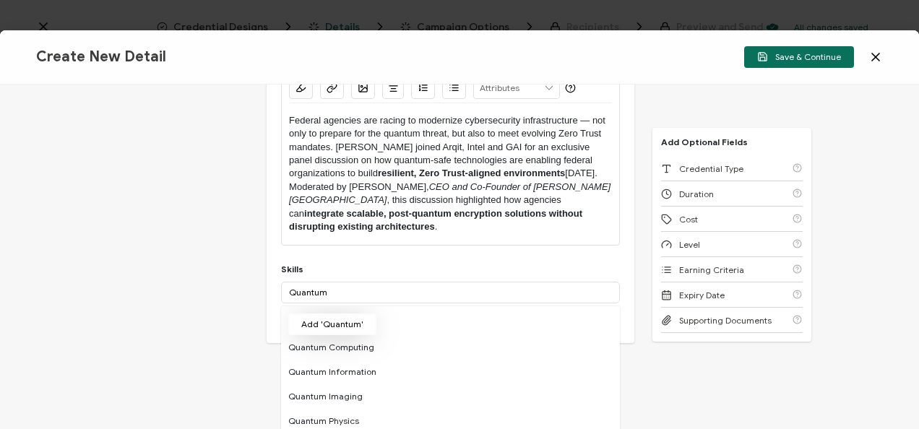
click at [337, 313] on button "Add 'Quantum'" at bounding box center [332, 324] width 88 height 22
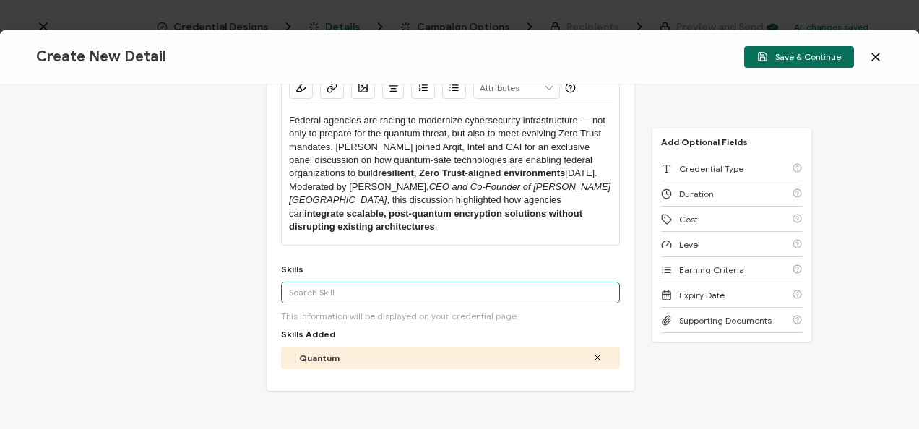
click at [418, 282] on input "text" at bounding box center [450, 293] width 339 height 22
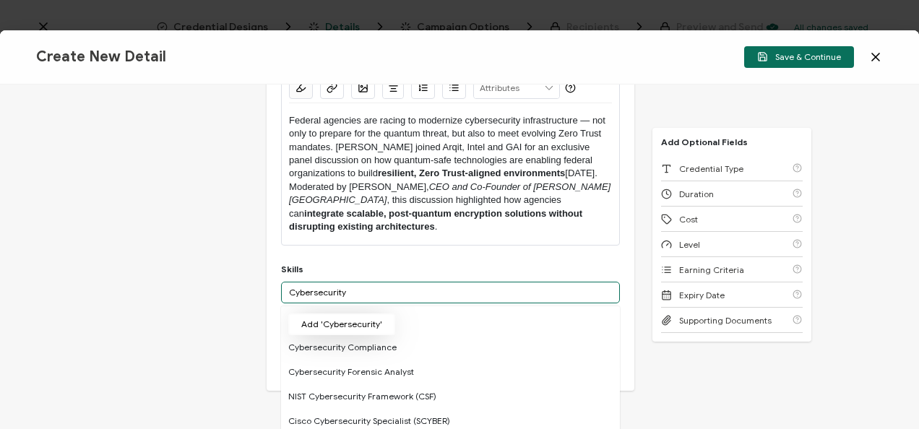
type input "Cybersecurity"
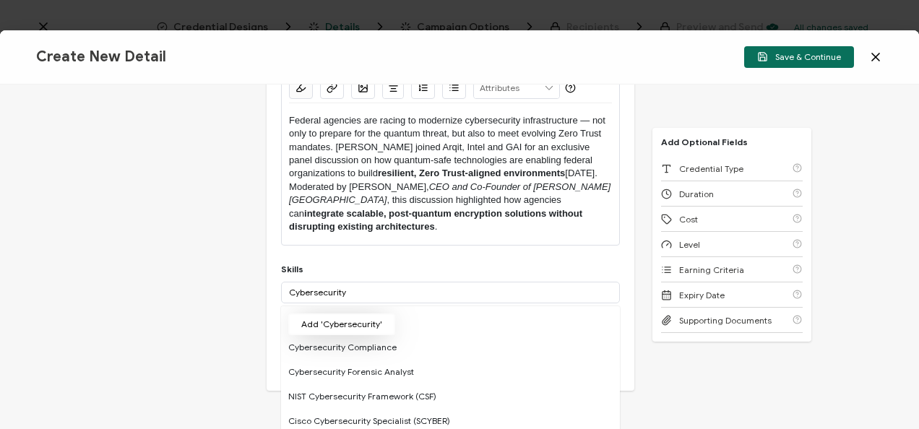
click at [337, 313] on button "Add 'Cybersecurity'" at bounding box center [341, 324] width 107 height 22
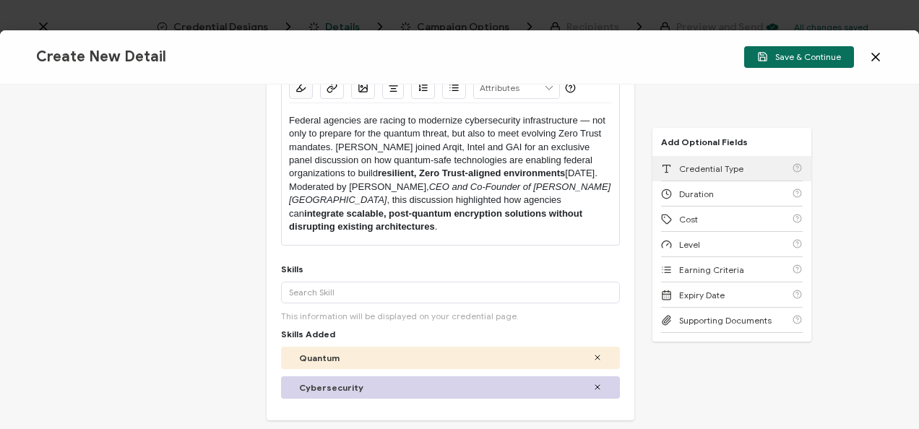
click at [705, 171] on span "Credential Type" at bounding box center [711, 168] width 64 height 11
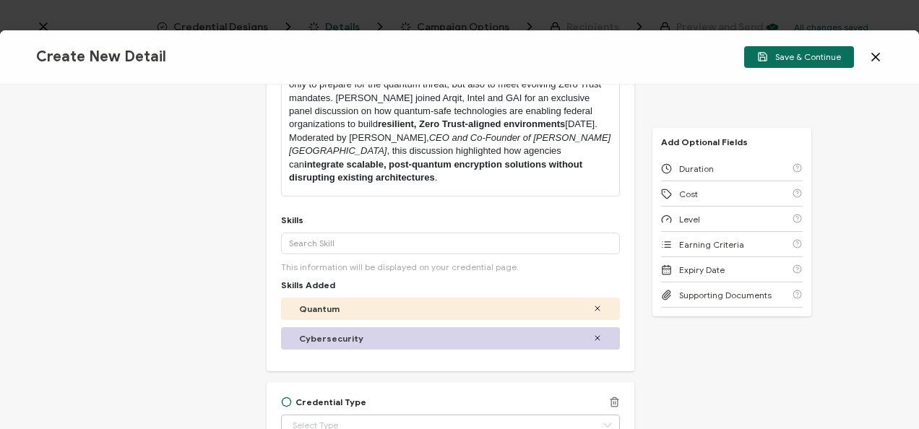
scroll to position [352, 0]
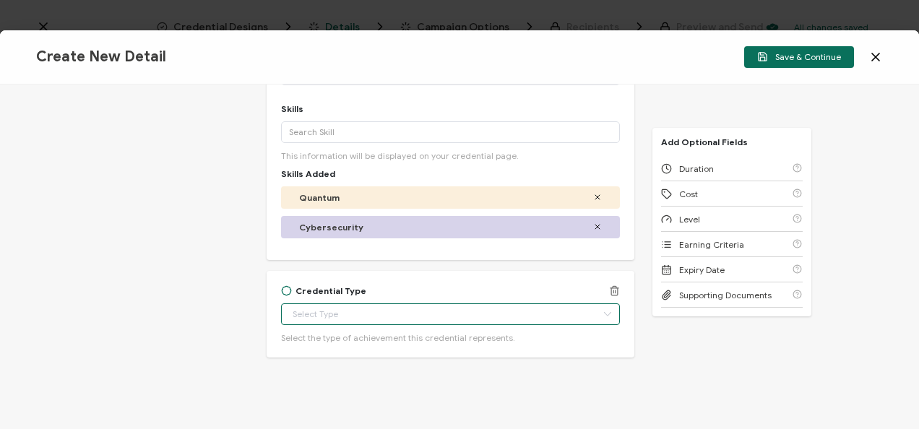
click at [369, 303] on input "text" at bounding box center [450, 314] width 339 height 22
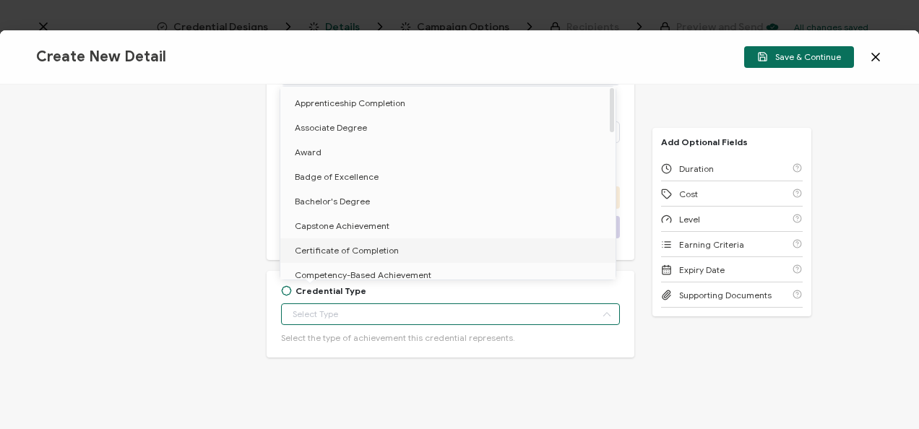
click at [365, 250] on span "Certificate of Completion" at bounding box center [347, 250] width 104 height 11
type input "Certificate of Completion"
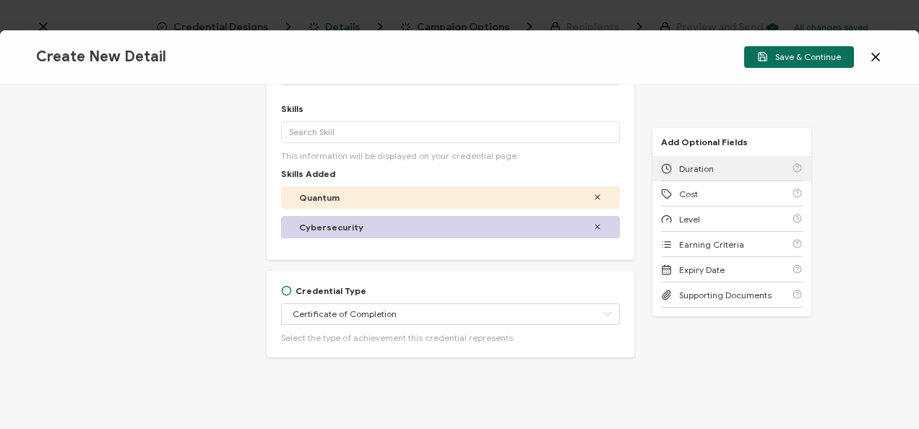
click at [700, 176] on div "Duration" at bounding box center [732, 168] width 142 height 25
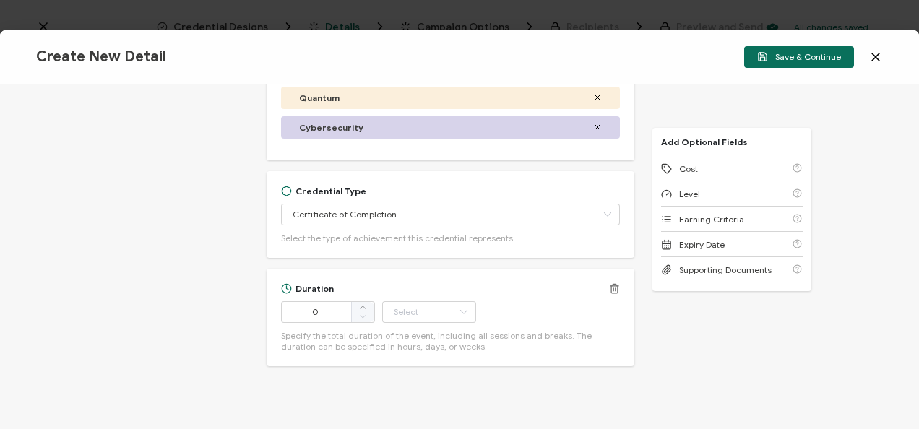
scroll to position [462, 0]
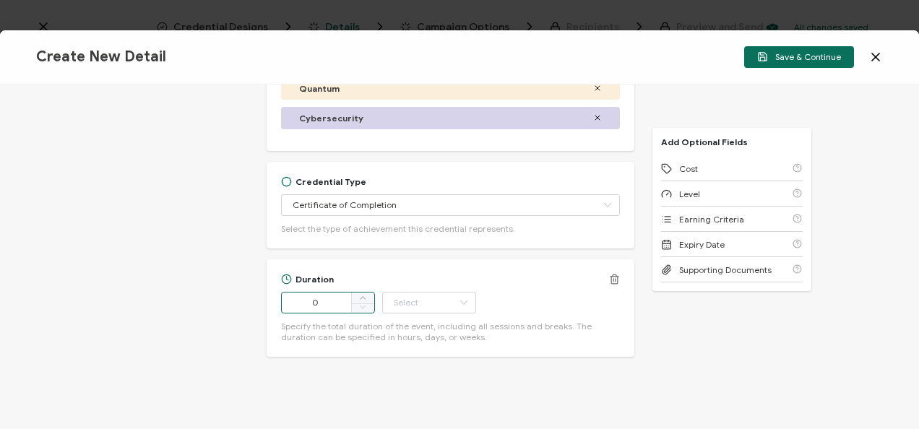
drag, startPoint x: 319, startPoint y: 286, endPoint x: 311, endPoint y: 286, distance: 7.9
click at [311, 292] on input "0" at bounding box center [328, 303] width 94 height 22
type input "54"
click at [449, 292] on input "text" at bounding box center [429, 303] width 94 height 22
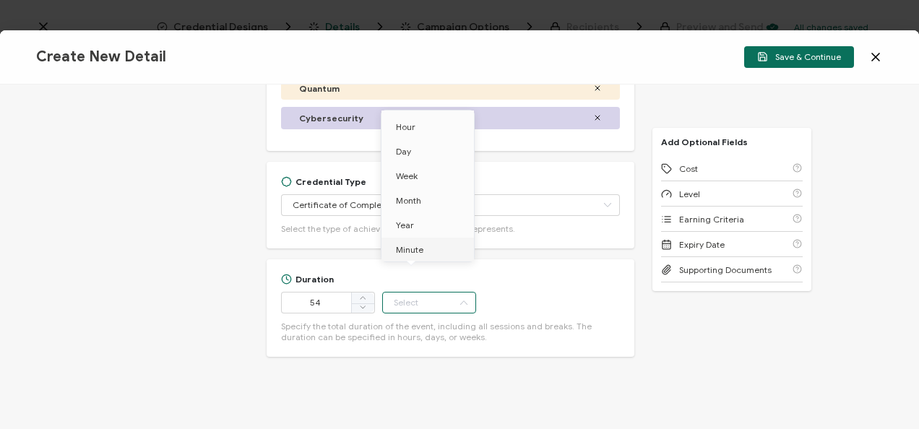
click at [416, 254] on li "Minute" at bounding box center [430, 250] width 98 height 25
type input "Minute"
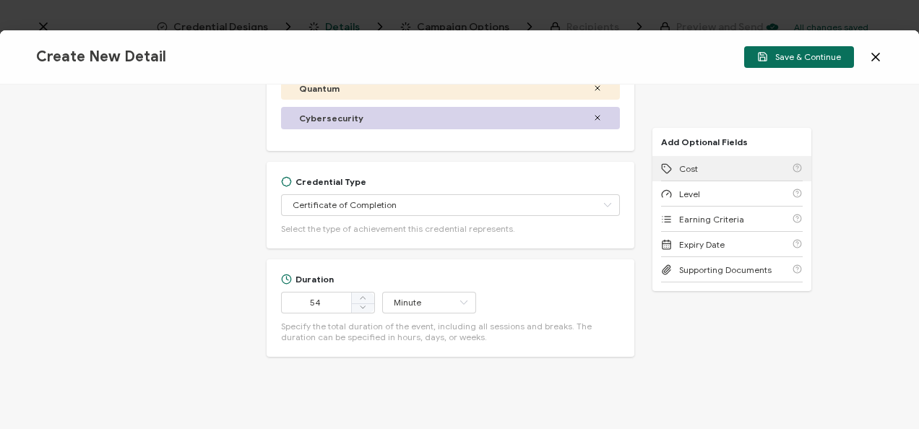
click at [685, 170] on span "Cost" at bounding box center [688, 168] width 19 height 11
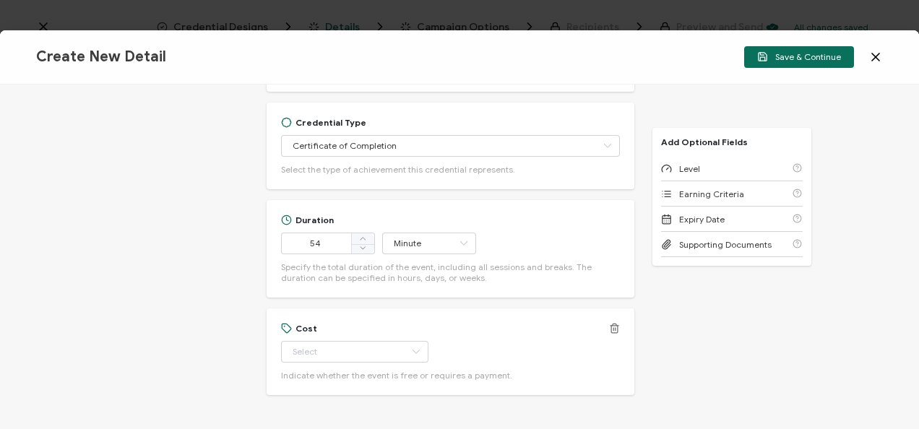
scroll to position [559, 0]
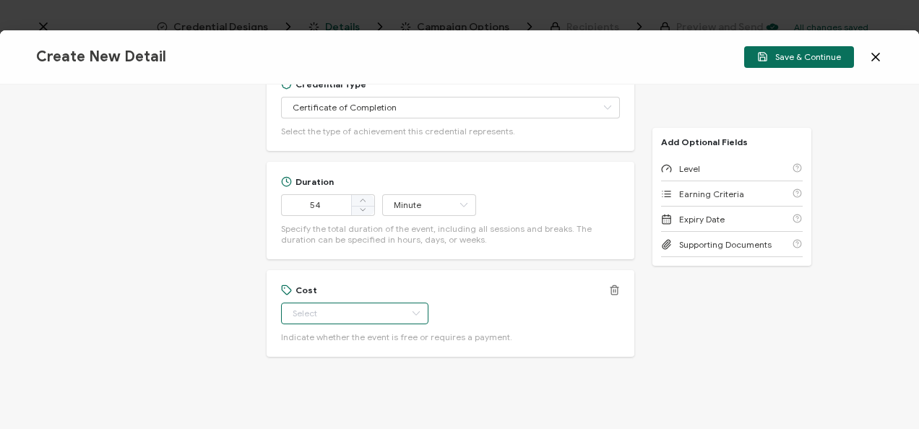
click at [376, 303] on input "text" at bounding box center [354, 314] width 147 height 22
drag, startPoint x: 333, startPoint y: 344, endPoint x: 342, endPoint y: 337, distance: 11.4
click at [332, 344] on li "Free" at bounding box center [347, 336] width 135 height 25
type input "Free"
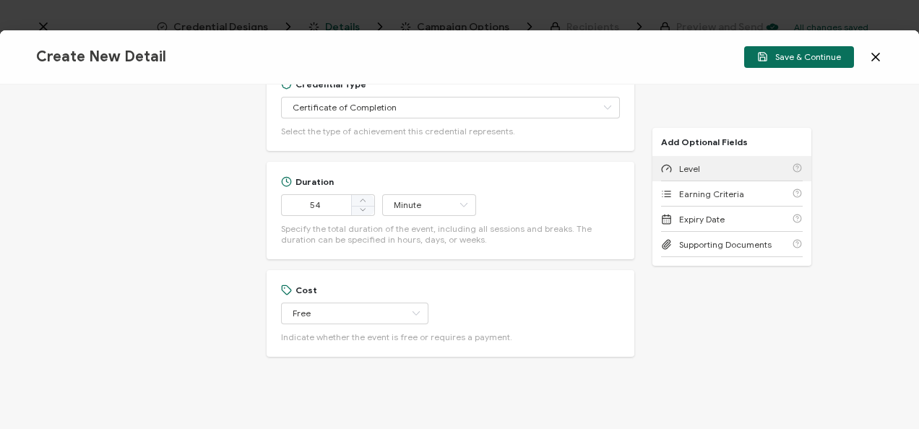
click at [690, 163] on span "Level" at bounding box center [689, 168] width 21 height 11
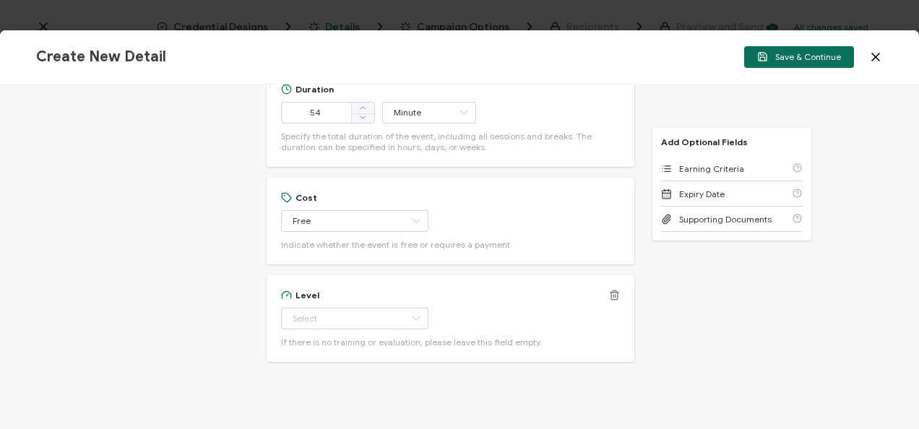
scroll to position [657, 0]
click at [321, 303] on input "text" at bounding box center [354, 314] width 147 height 22
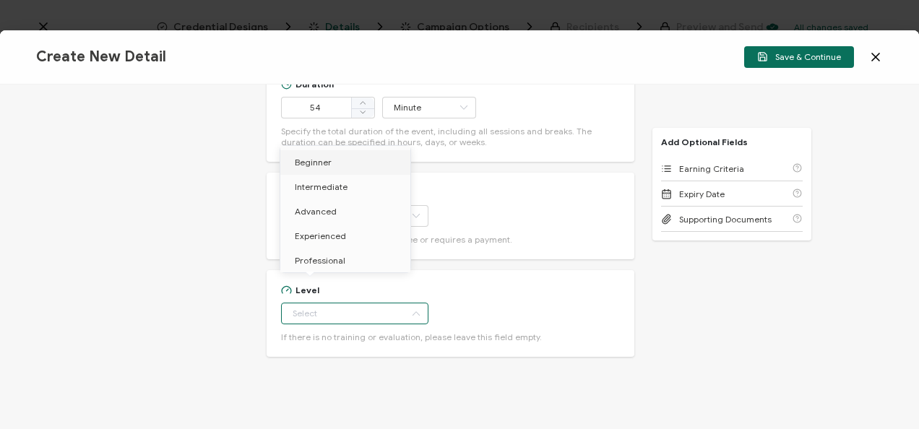
click at [367, 160] on li "Beginner" at bounding box center [347, 162] width 135 height 25
type input "Beginner"
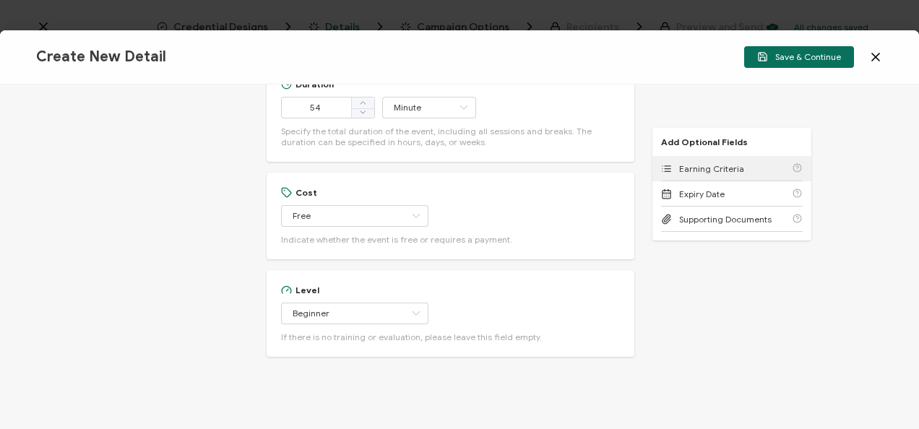
click at [709, 163] on span "Earning Criteria" at bounding box center [711, 168] width 65 height 11
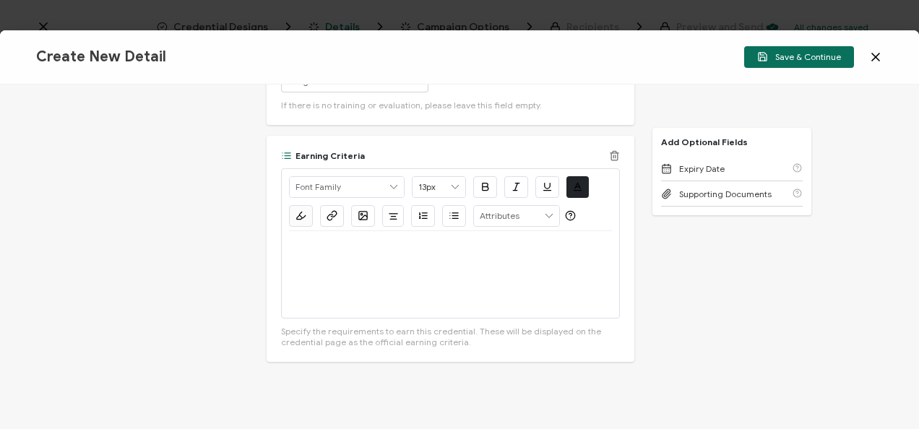
scroll to position [893, 0]
click at [387, 254] on div at bounding box center [450, 270] width 323 height 87
drag, startPoint x: 352, startPoint y: 229, endPoint x: 282, endPoint y: 228, distance: 70.8
click at [328, 206] on icon "button" at bounding box center [331, 211] width 11 height 11
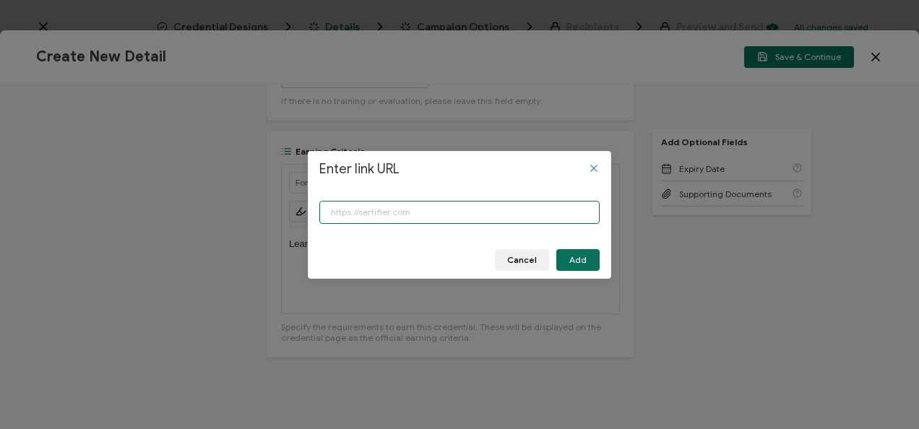
click at [405, 206] on input "Enter link URL" at bounding box center [459, 212] width 280 height 23
paste input "[URL][DOMAIN_NAME]"
type input "[URL][DOMAIN_NAME]"
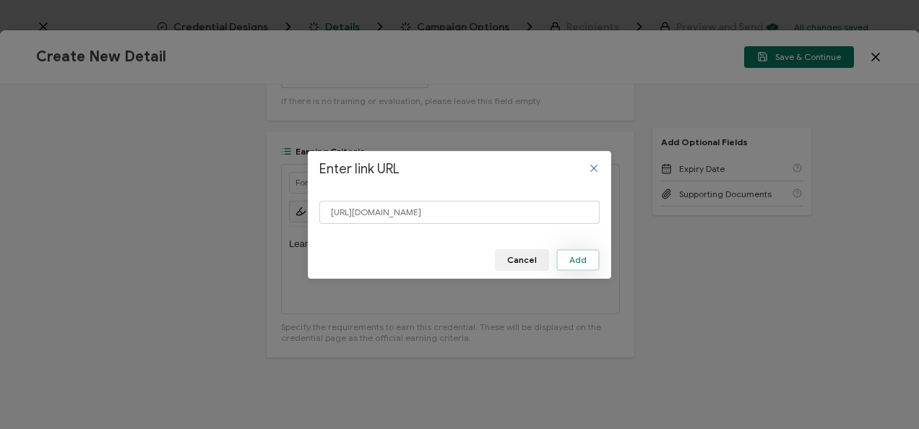
click at [578, 256] on span "Add" at bounding box center [577, 260] width 17 height 9
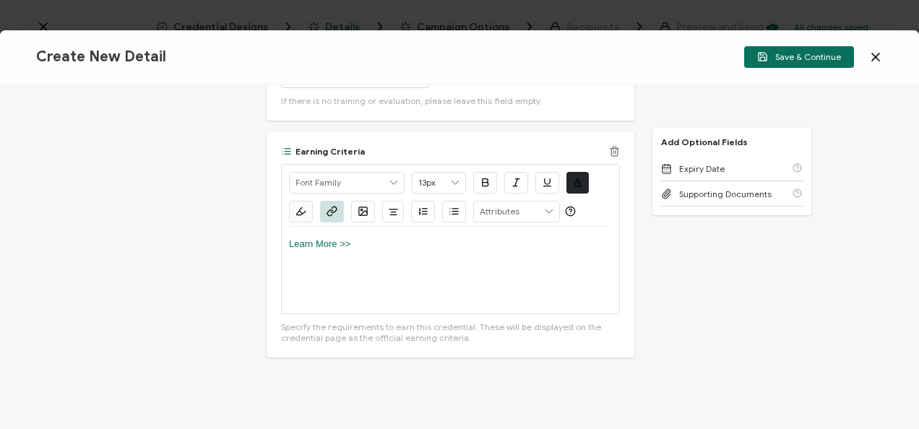
click at [485, 177] on icon "button" at bounding box center [485, 182] width 11 height 11
click at [548, 177] on icon "button" at bounding box center [547, 182] width 11 height 11
click at [438, 227] on div "Learn More >>" at bounding box center [450, 270] width 323 height 87
click at [335, 238] on u "Learn More >>" at bounding box center [321, 243] width 64 height 11
click at [328, 206] on icon "button" at bounding box center [331, 211] width 11 height 11
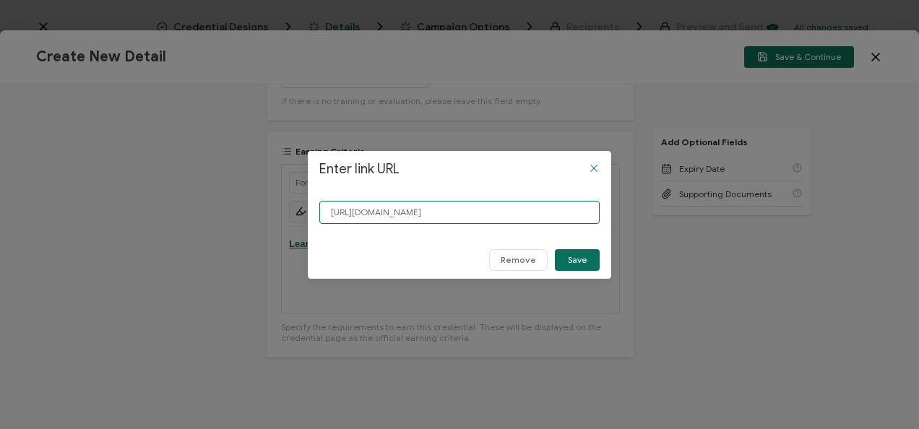
drag, startPoint x: 477, startPoint y: 211, endPoint x: 277, endPoint y: 202, distance: 200.3
click at [277, 202] on div "Enter link URL [URL][DOMAIN_NAME] Remove Save" at bounding box center [459, 214] width 919 height 429
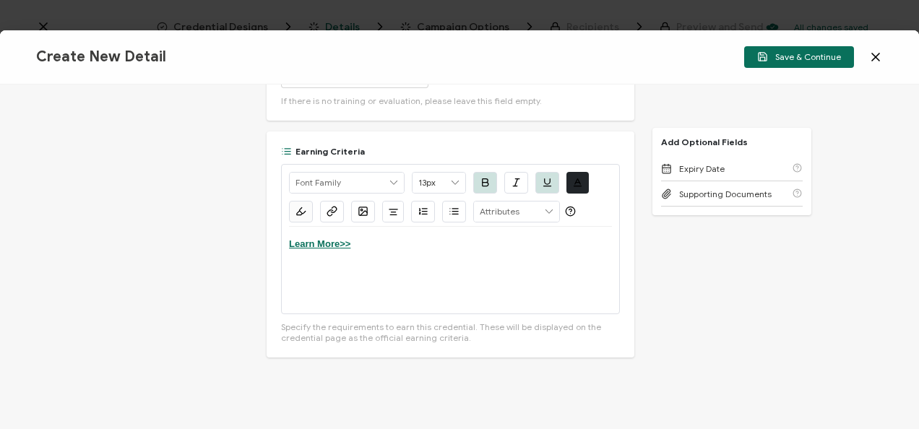
paste div
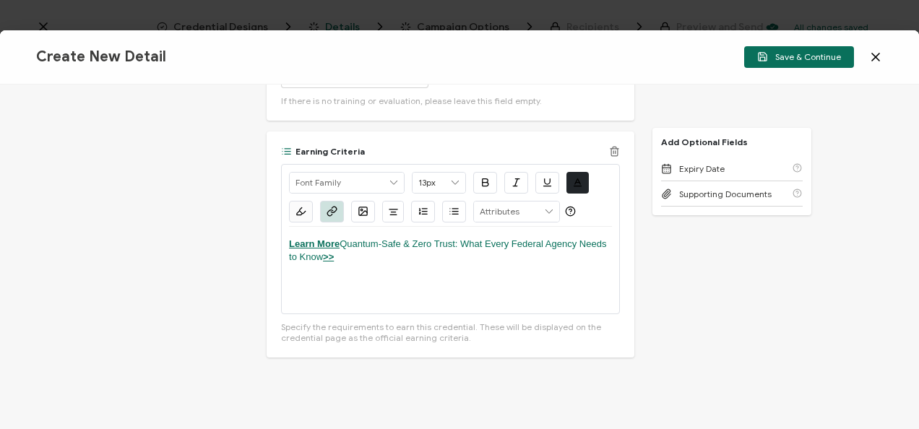
drag, startPoint x: 350, startPoint y: 243, endPoint x: 283, endPoint y: 223, distance: 69.5
drag, startPoint x: 347, startPoint y: 228, endPoint x: 289, endPoint y: 221, distance: 58.2
click at [289, 227] on div "Watch Now >>" at bounding box center [450, 270] width 323 height 87
click at [323, 201] on button "button" at bounding box center [332, 212] width 24 height 22
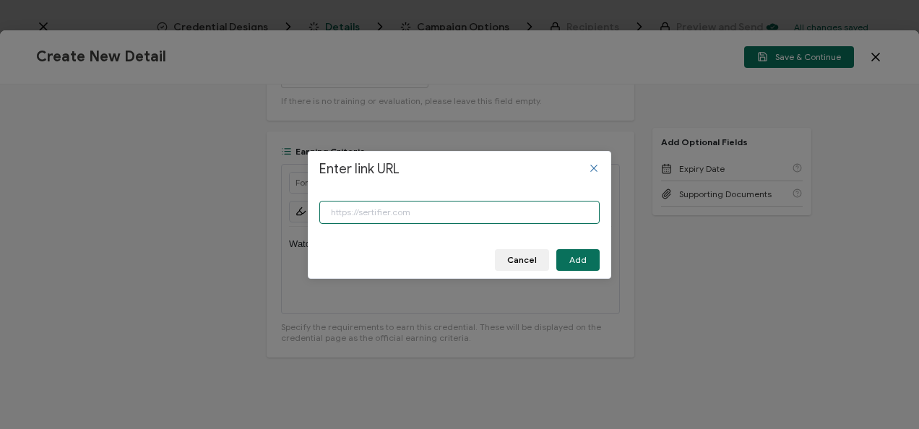
click at [402, 213] on input "Enter link URL" at bounding box center [459, 212] width 280 height 23
paste input "[URL][DOMAIN_NAME]"
type input "[URL][DOMAIN_NAME]"
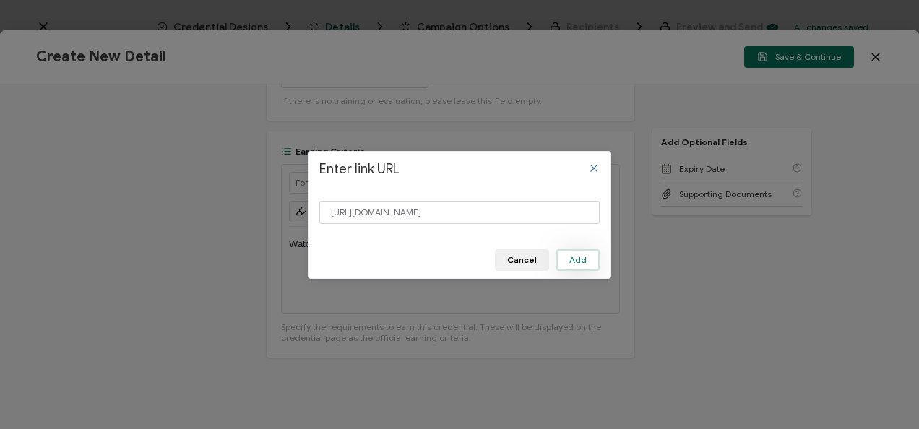
click at [585, 256] on span "Add" at bounding box center [577, 260] width 17 height 9
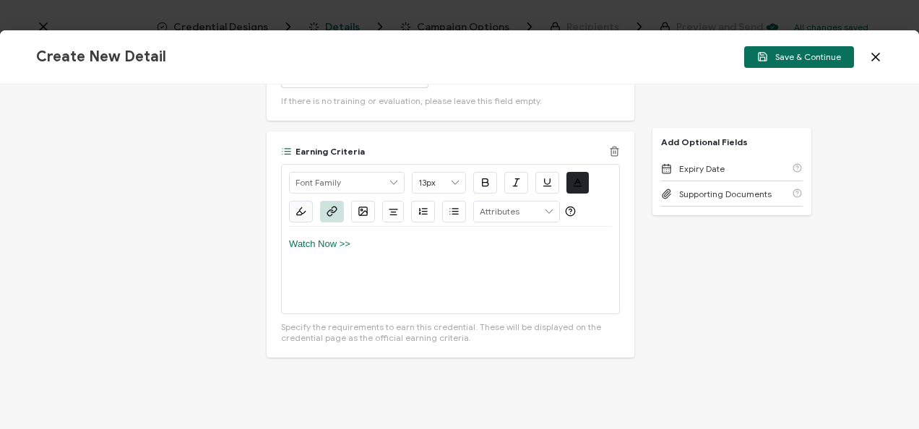
click at [491, 172] on button "button" at bounding box center [485, 183] width 24 height 22
click at [542, 177] on icon "button" at bounding box center [547, 182] width 11 height 11
click at [454, 238] on div "Watch Now >>" at bounding box center [450, 270] width 323 height 87
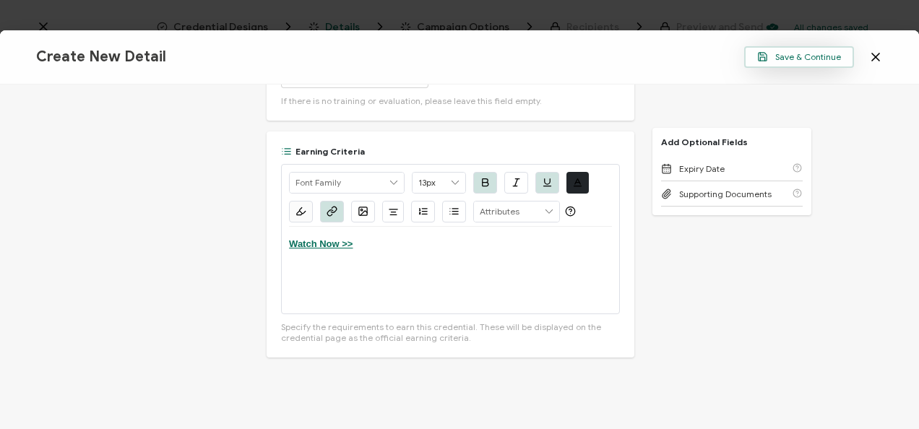
click at [841, 55] on button "Save & Continue" at bounding box center [799, 57] width 110 height 22
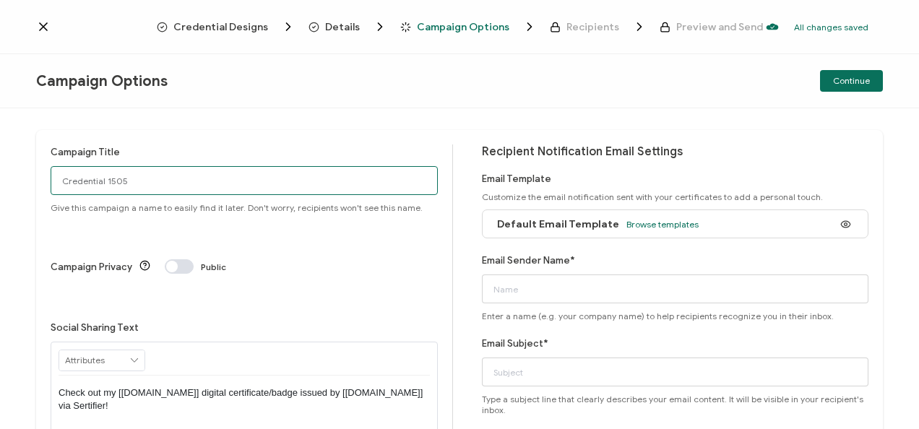
drag, startPoint x: 97, startPoint y: 189, endPoint x: -3, endPoint y: 188, distance: 99.7
click at [0, 188] on html "Credential Designs Details Campaign Options Recipients Preview and Send All cha…" at bounding box center [459, 214] width 919 height 429
drag, startPoint x: 190, startPoint y: 170, endPoint x: -3, endPoint y: 183, distance: 193.3
click at [0, 183] on html "Credential Designs Details Campaign Options Recipients Preview and Send All cha…" at bounding box center [459, 214] width 919 height 429
type input "8-12-25_70674 Arqit Webinar"
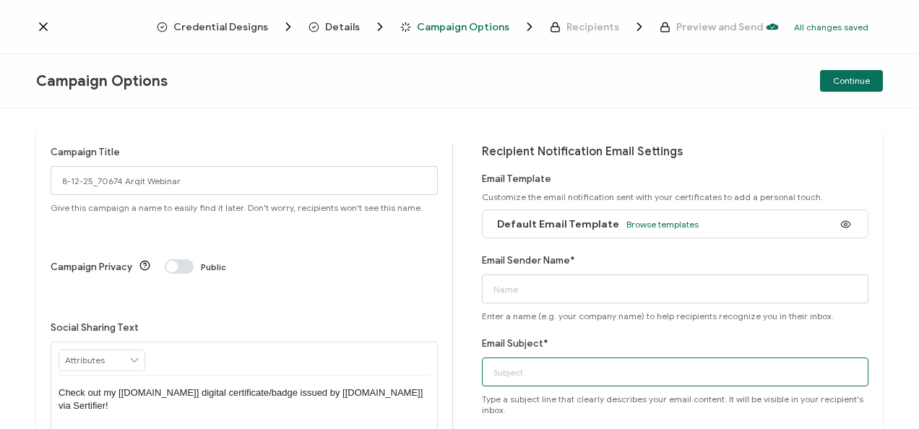
click at [550, 366] on input "Email Subject*" at bounding box center [675, 372] width 387 height 29
paste input "8-12-25_70674 Arqit Webinar"
type input "8-12-25_70674 Arqit Webinar"
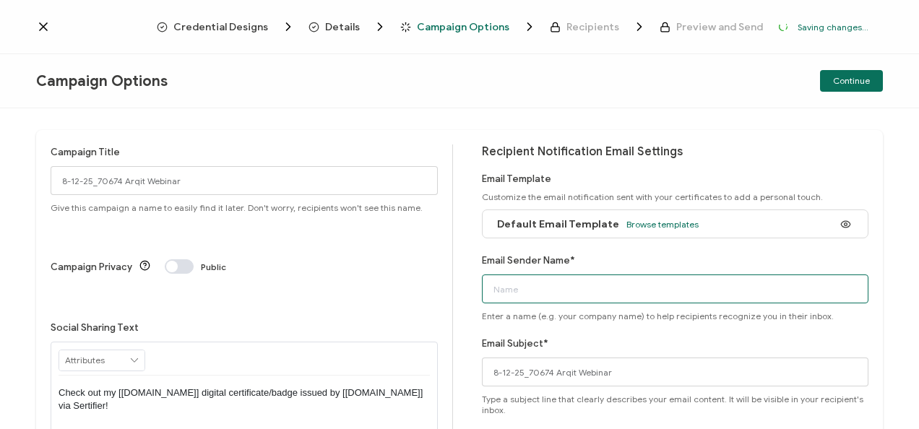
click at [694, 284] on input "Email Sender Name*" at bounding box center [675, 288] width 387 height 29
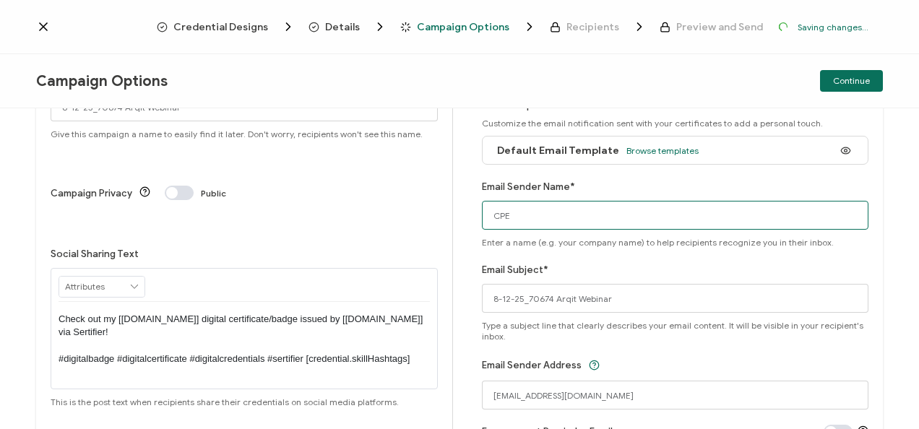
scroll to position [149, 0]
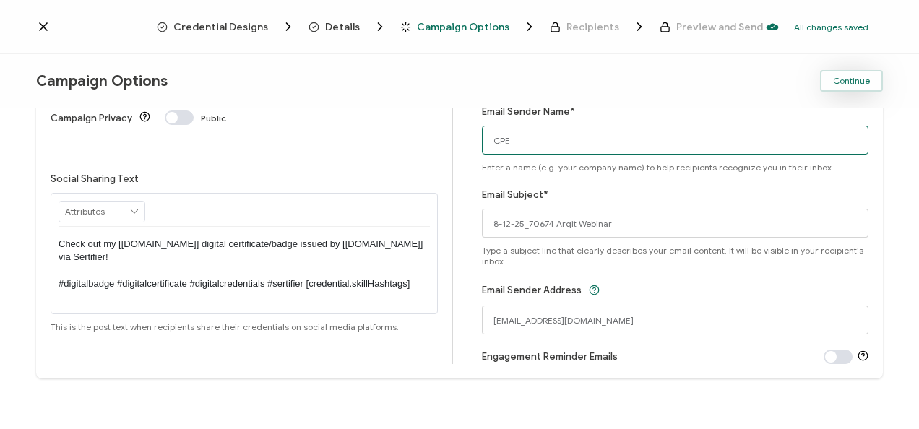
type input "CPE"
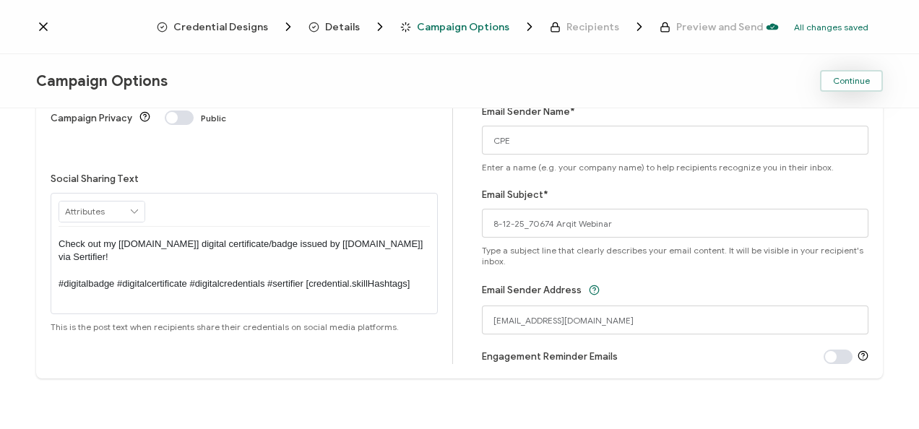
click at [842, 81] on span "Continue" at bounding box center [851, 81] width 37 height 9
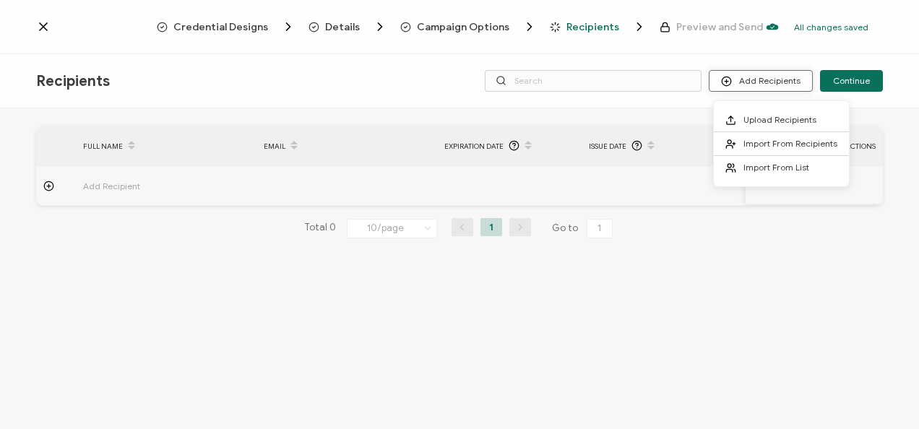
click at [752, 82] on button "Add Recipients" at bounding box center [761, 81] width 104 height 22
click at [747, 157] on li "Import From List" at bounding box center [781, 167] width 135 height 23
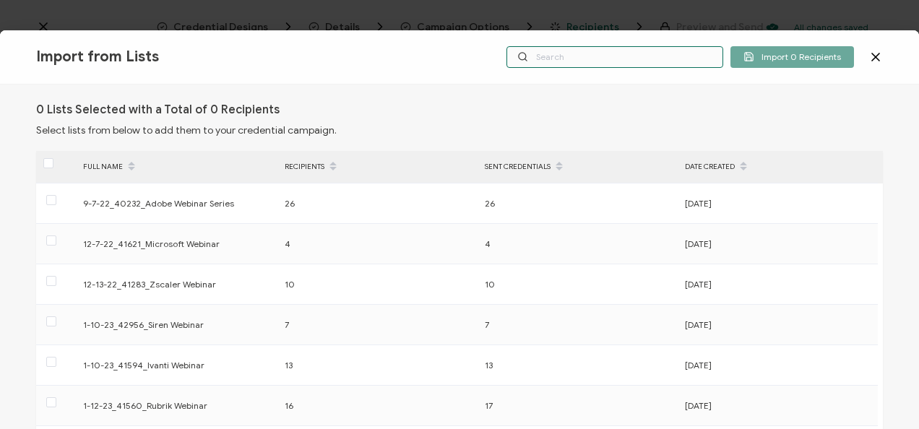
click at [627, 56] on input "text" at bounding box center [614, 57] width 217 height 22
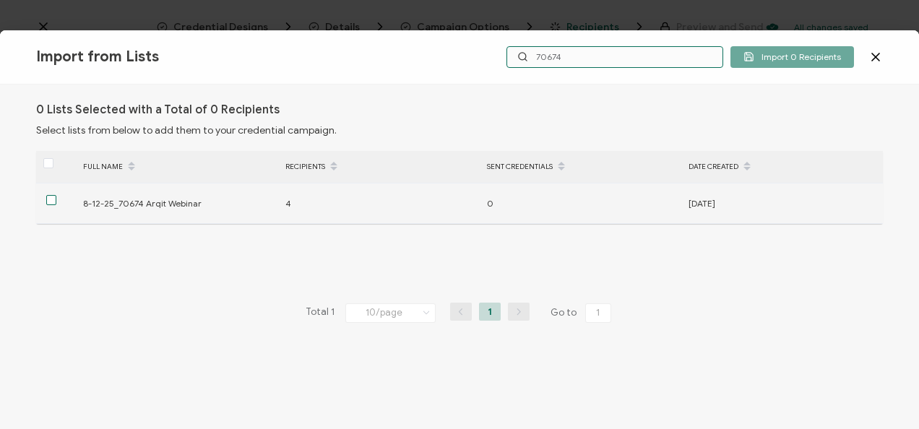
type input "70674"
click at [50, 196] on span at bounding box center [51, 200] width 10 height 10
click at [56, 195] on input "checkbox" at bounding box center [56, 195] width 0 height 0
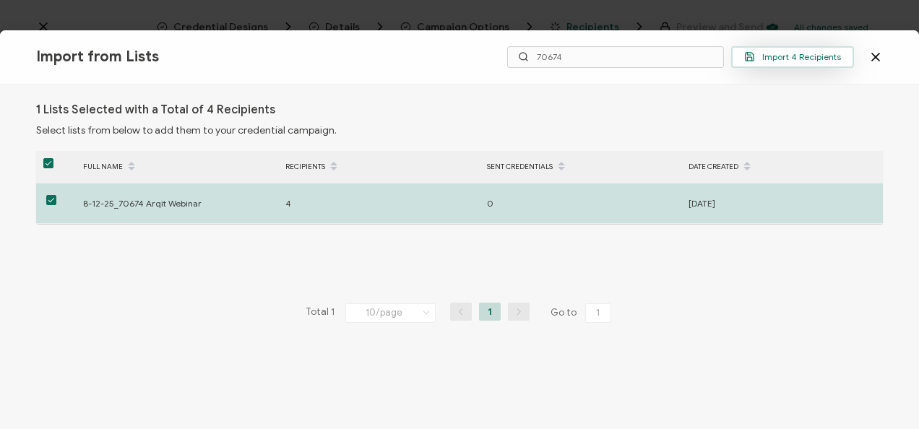
click at [793, 55] on span "Import 4 Recipients" at bounding box center [792, 56] width 97 height 11
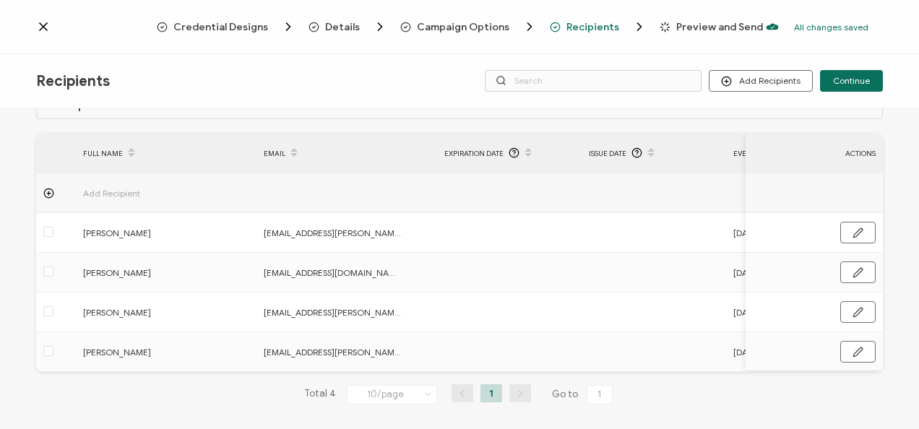
scroll to position [46, 0]
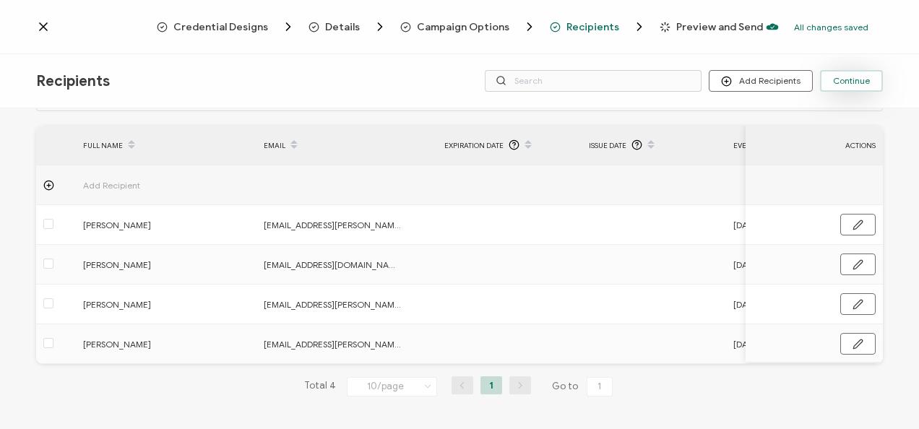
click at [847, 82] on span "Continue" at bounding box center [851, 81] width 37 height 9
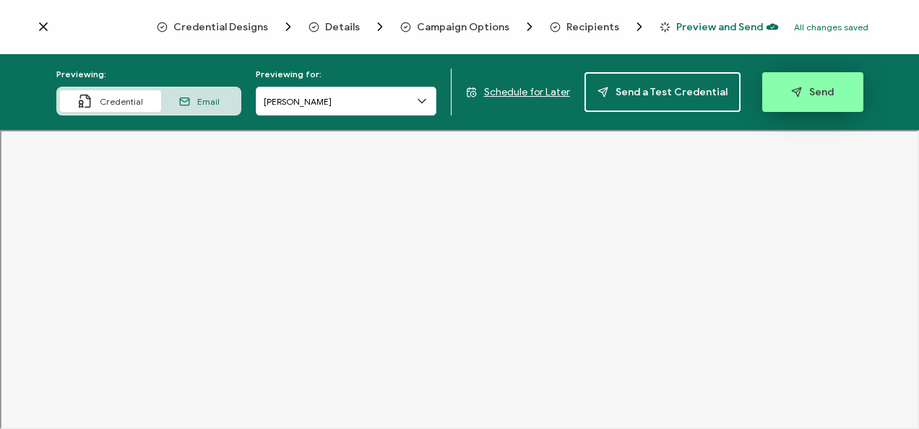
click at [783, 95] on button "Send" at bounding box center [812, 92] width 101 height 40
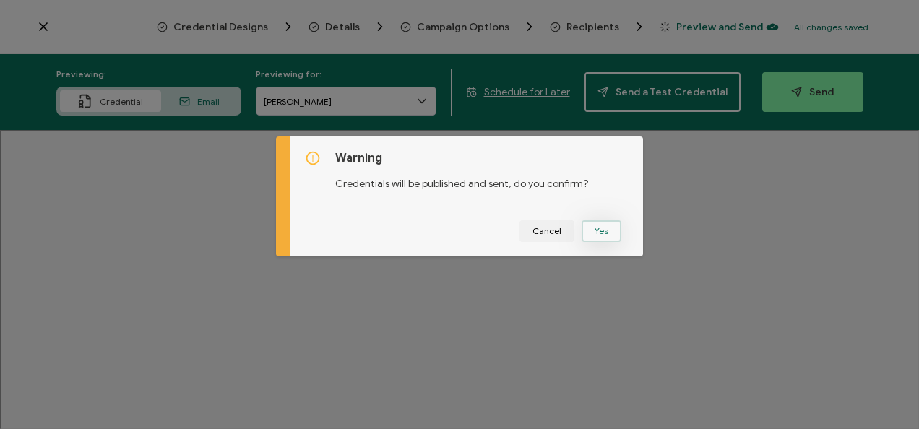
click at [605, 228] on button "Yes" at bounding box center [601, 231] width 40 height 22
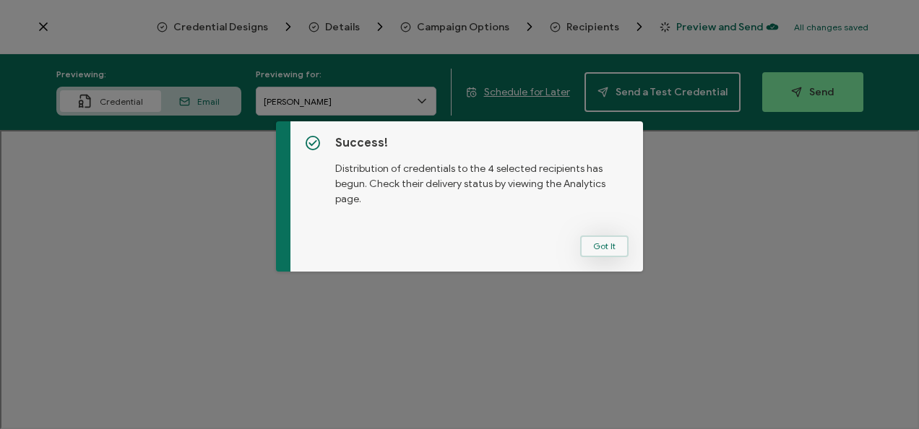
click at [592, 251] on button "Got It" at bounding box center [604, 246] width 48 height 22
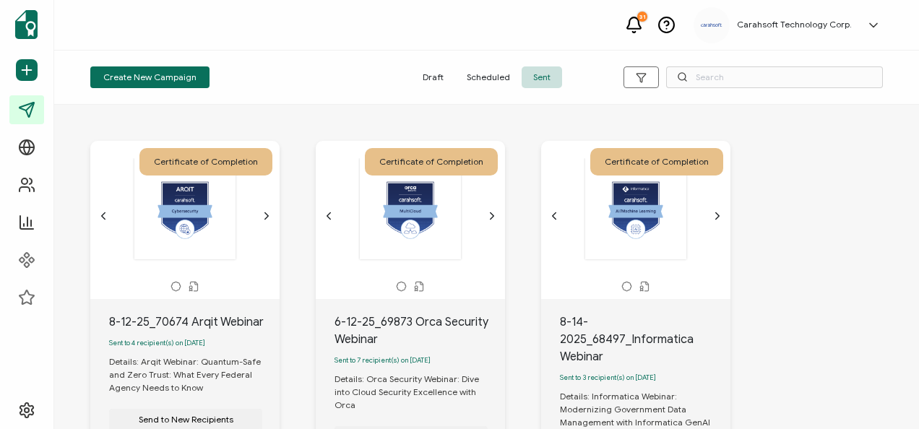
scroll to position [144, 0]
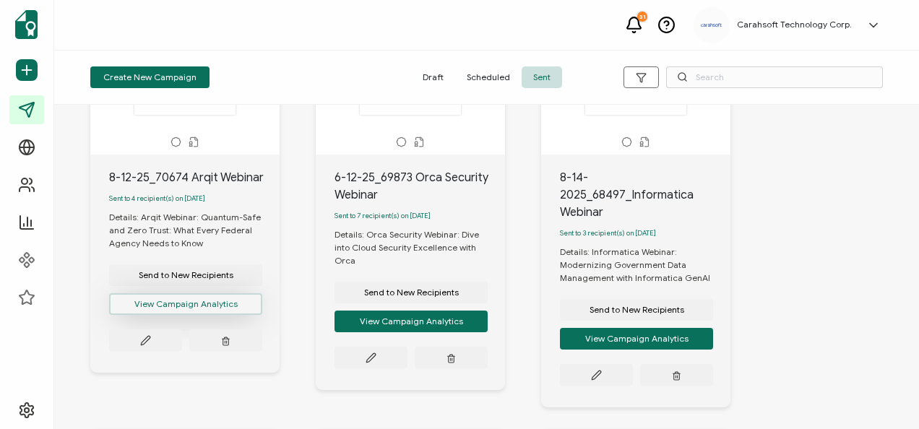
click at [204, 306] on button "View Campaign Analytics" at bounding box center [185, 304] width 153 height 22
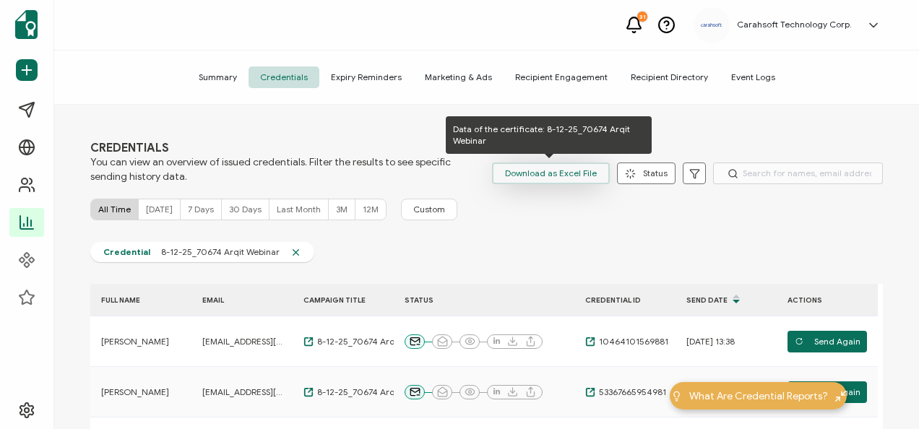
click at [549, 173] on span "Download as Excel File" at bounding box center [551, 174] width 92 height 22
